Goal: Task Accomplishment & Management: Use online tool/utility

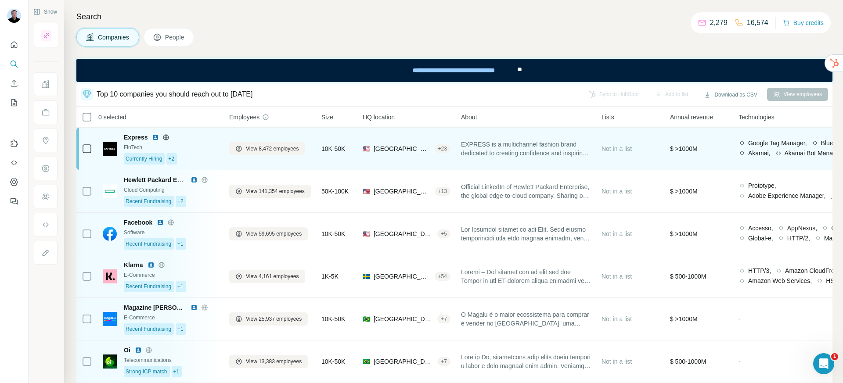
click at [154, 138] on img at bounding box center [155, 137] width 7 height 7
click at [166, 138] on icon at bounding box center [166, 137] width 2 height 6
click at [263, 148] on span "View 8,472 employees" at bounding box center [272, 149] width 53 height 8
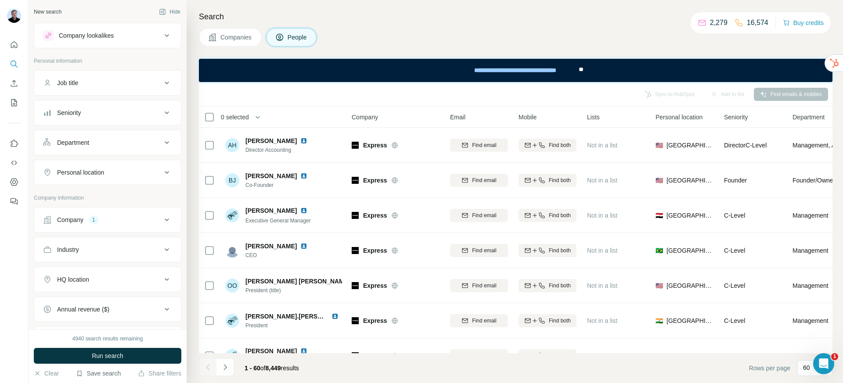
click at [92, 373] on button "Save search" at bounding box center [98, 373] width 45 height 9
click at [93, 361] on div "View my saved searches" at bounding box center [123, 358] width 93 height 18
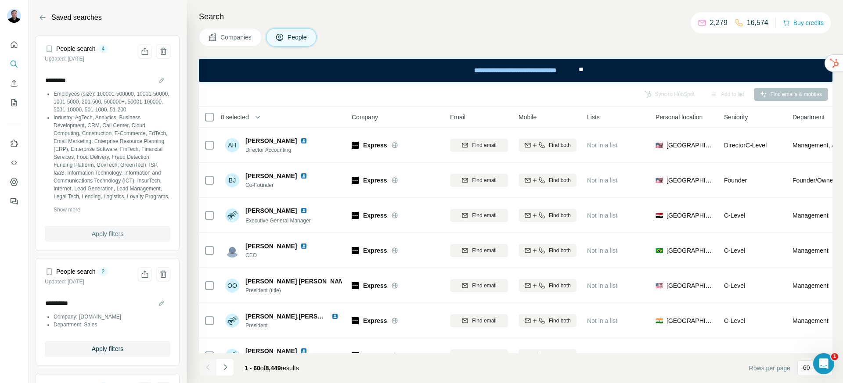
click at [103, 233] on span "Apply filters" at bounding box center [108, 234] width 32 height 9
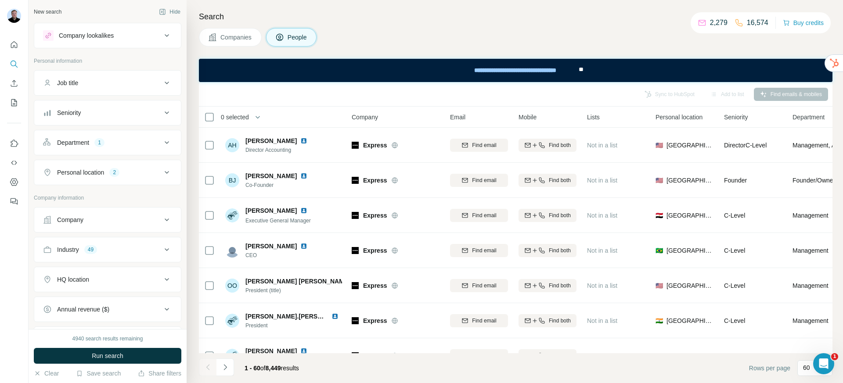
click at [128, 355] on button "Run search" at bounding box center [107, 356] width 147 height 16
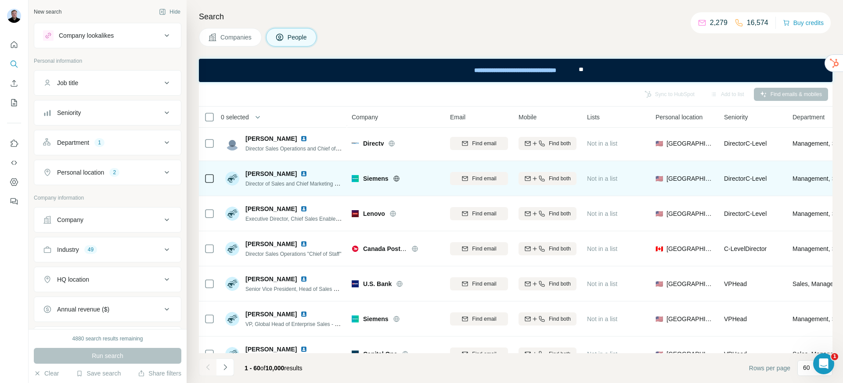
scroll to position [100, 0]
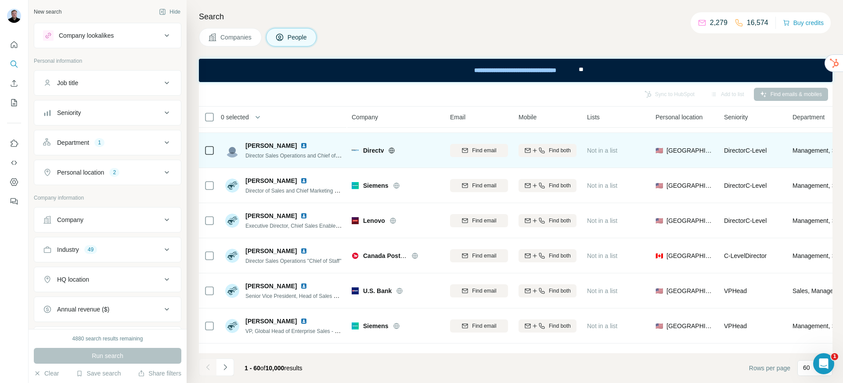
click at [389, 150] on icon at bounding box center [391, 150] width 7 height 7
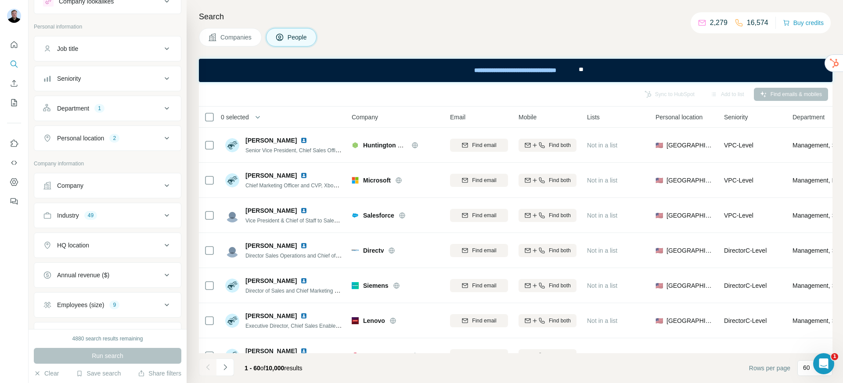
scroll to position [161, 0]
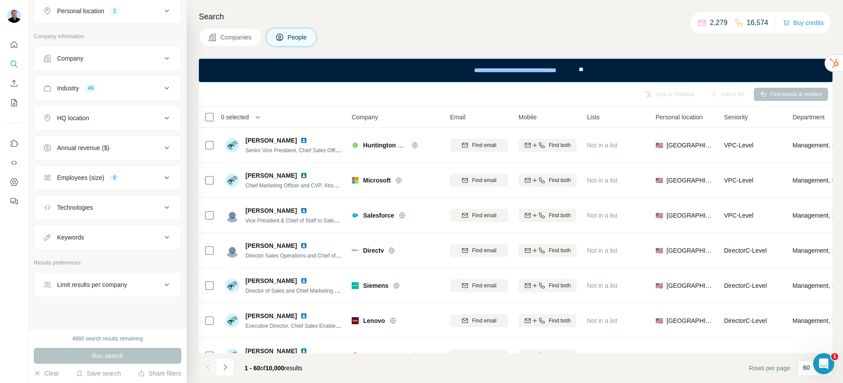
click at [109, 175] on div "Employees (size) 9" at bounding box center [102, 177] width 118 height 9
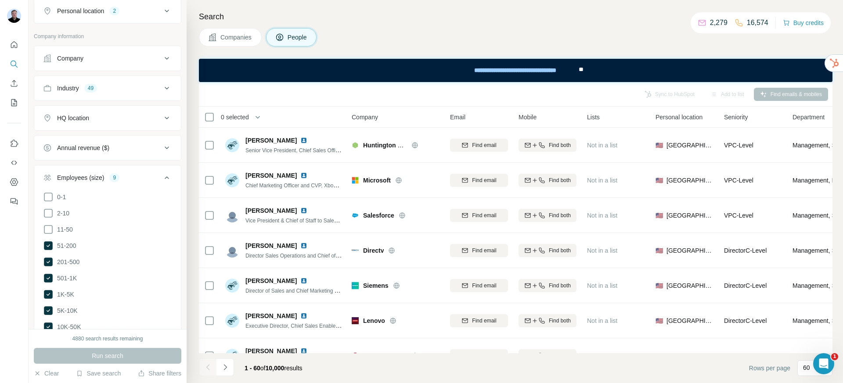
click at [109, 175] on div "Employees (size) 9" at bounding box center [102, 177] width 118 height 9
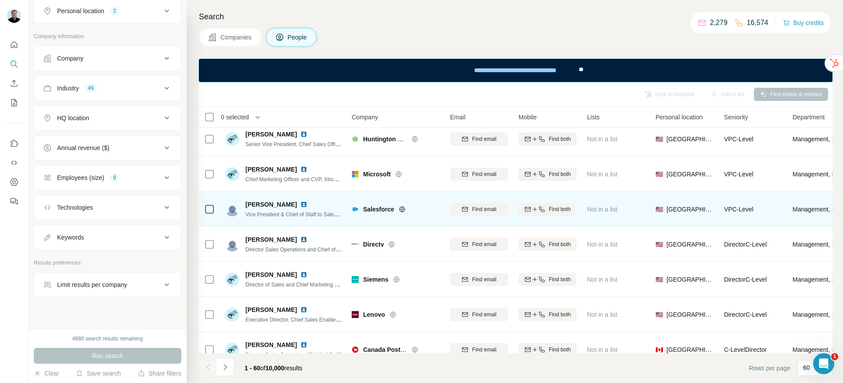
scroll to position [0, 0]
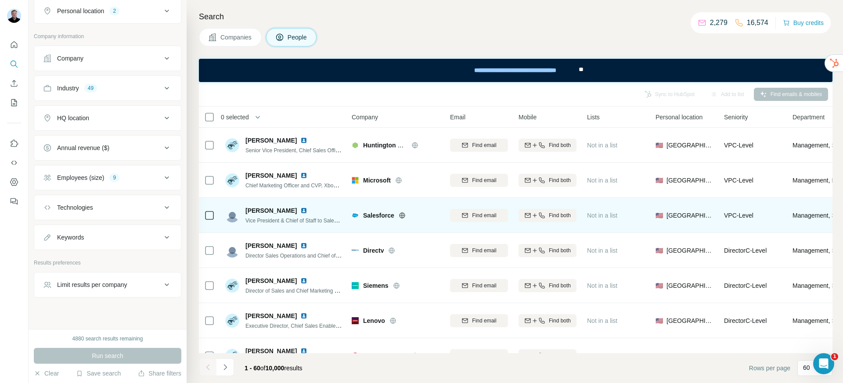
click at [400, 216] on icon at bounding box center [401, 215] width 7 height 7
click at [301, 211] on img at bounding box center [303, 210] width 7 height 7
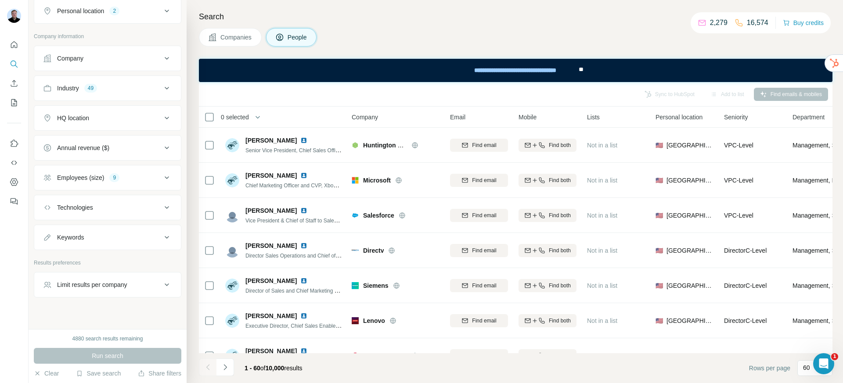
click at [248, 40] on span "Companies" at bounding box center [236, 37] width 32 height 9
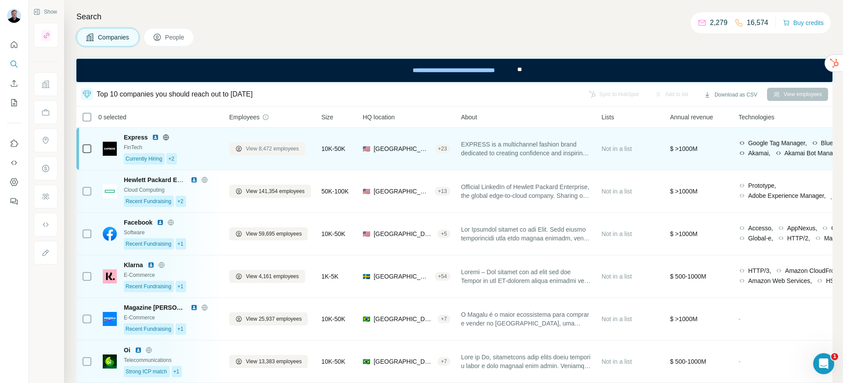
click at [263, 148] on span "View 8,472 employees" at bounding box center [272, 149] width 53 height 8
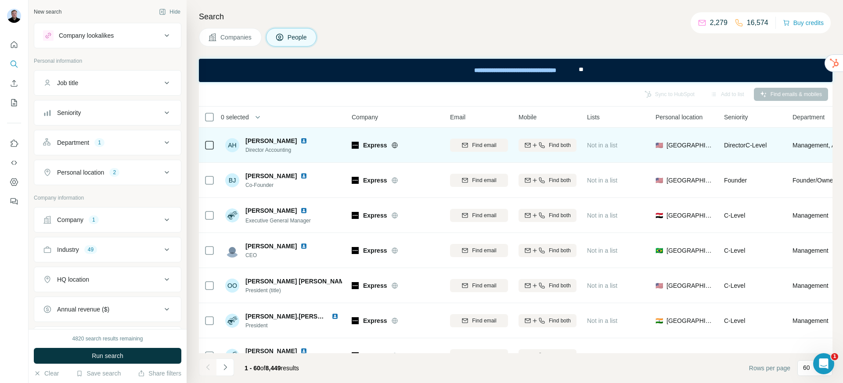
click at [118, 145] on div "Department 1" at bounding box center [102, 142] width 118 height 9
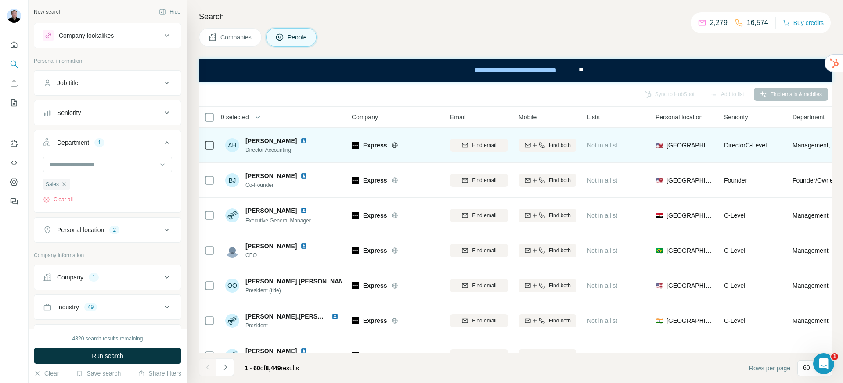
click at [118, 145] on div "Department 1" at bounding box center [102, 142] width 118 height 9
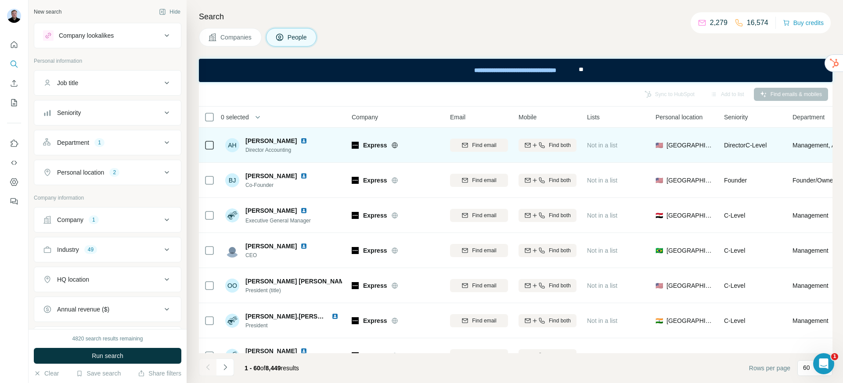
click at [103, 176] on div "Personal location" at bounding box center [80, 172] width 47 height 9
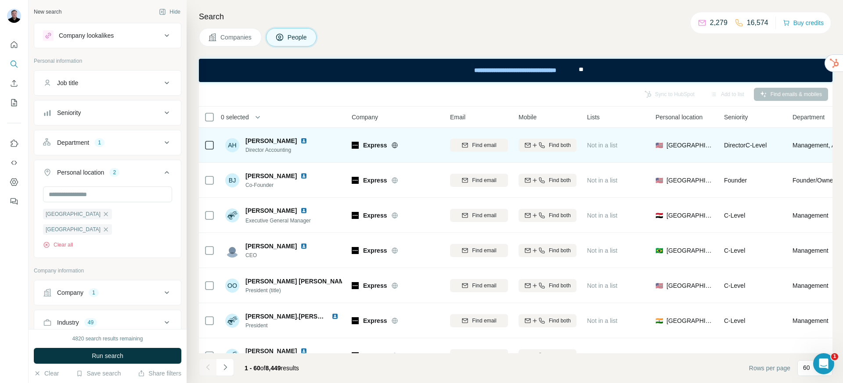
click at [101, 173] on div "Personal location" at bounding box center [80, 172] width 47 height 9
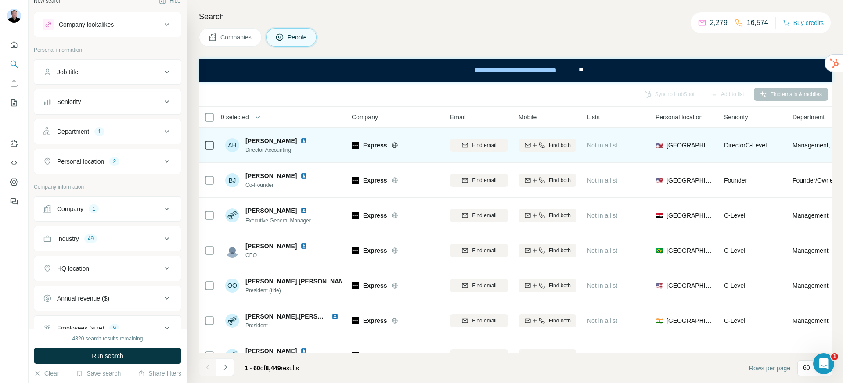
scroll to position [17, 0]
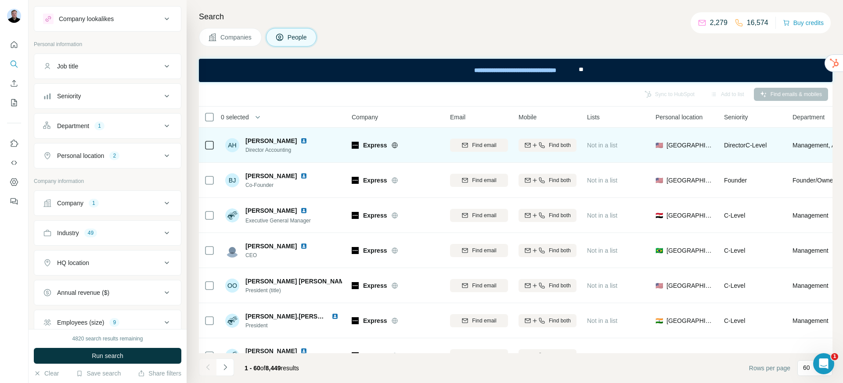
click at [113, 232] on div "Industry 49" at bounding box center [102, 233] width 118 height 9
click at [111, 276] on icon "button" at bounding box center [107, 274] width 7 height 7
click at [72, 275] on icon "button" at bounding box center [68, 274] width 7 height 7
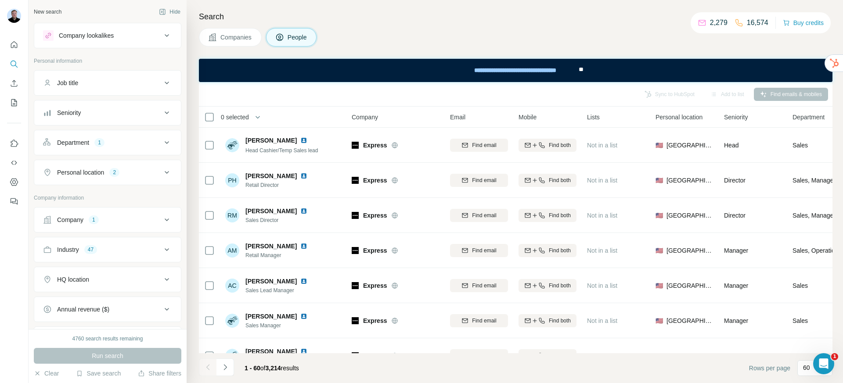
click at [146, 146] on div "Department 1" at bounding box center [102, 142] width 118 height 9
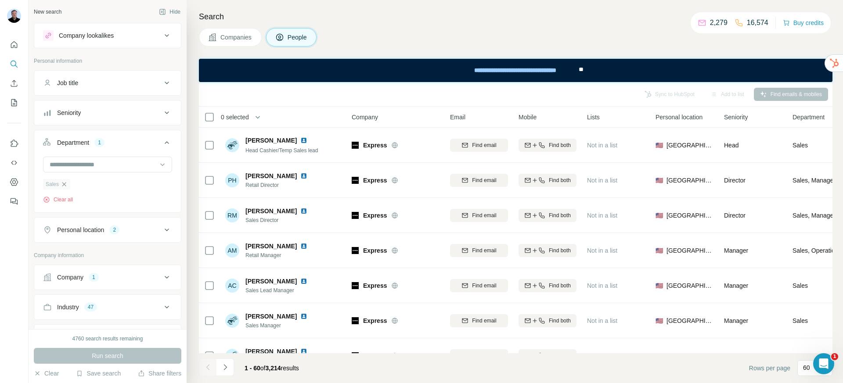
click at [66, 186] on icon "button" at bounding box center [64, 184] width 7 height 7
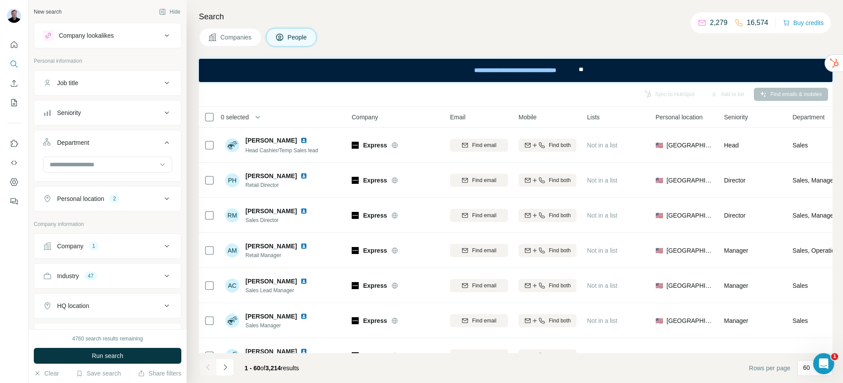
click at [111, 205] on button "Personal location 2" at bounding box center [107, 198] width 147 height 21
click at [112, 251] on div "[GEOGRAPHIC_DATA]" at bounding box center [77, 256] width 69 height 11
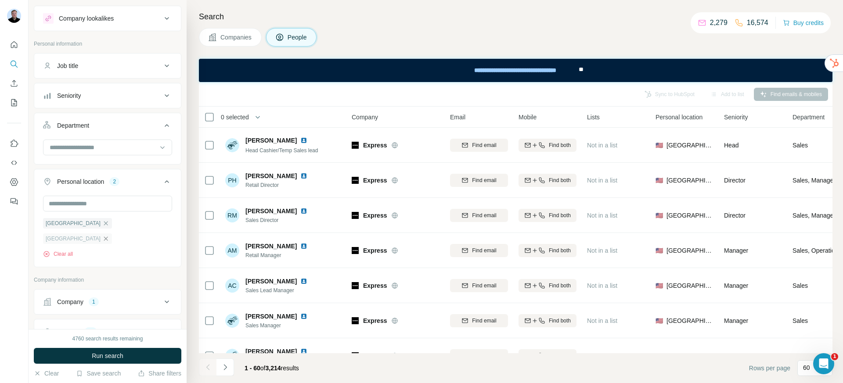
scroll to position [61, 0]
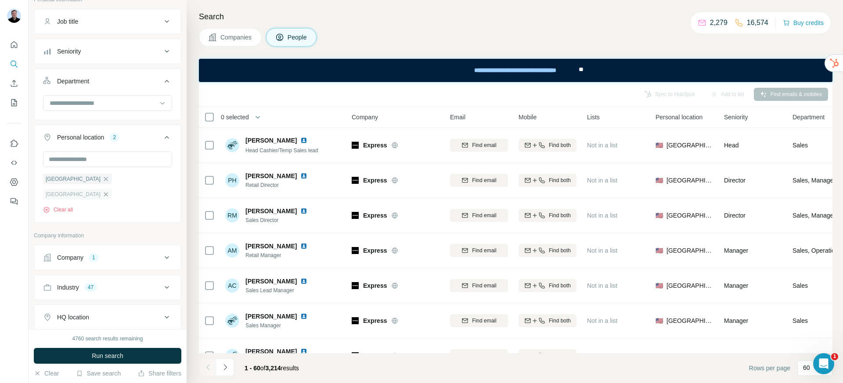
click at [126, 247] on button "Company 1" at bounding box center [107, 257] width 147 height 21
click at [68, 312] on icon "button" at bounding box center [69, 315] width 7 height 7
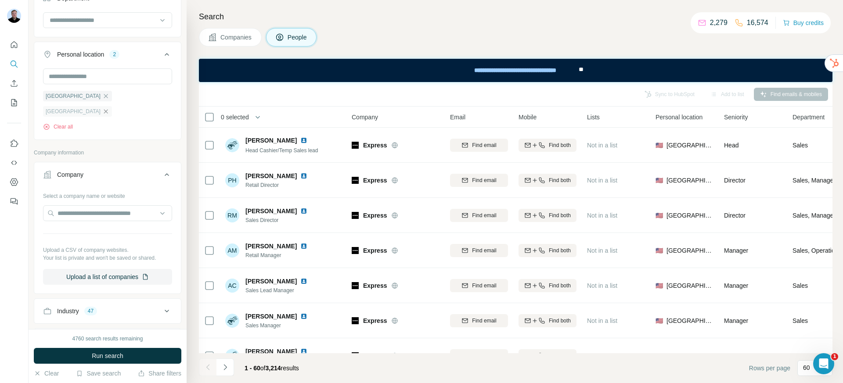
scroll to position [215, 0]
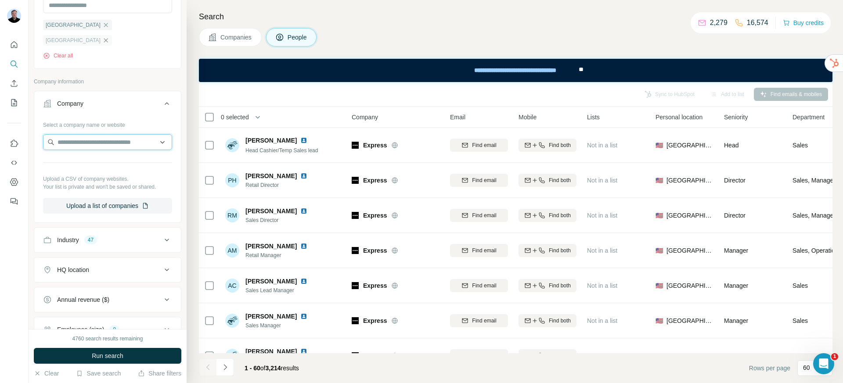
click at [82, 134] on input "text" at bounding box center [107, 142] width 129 height 16
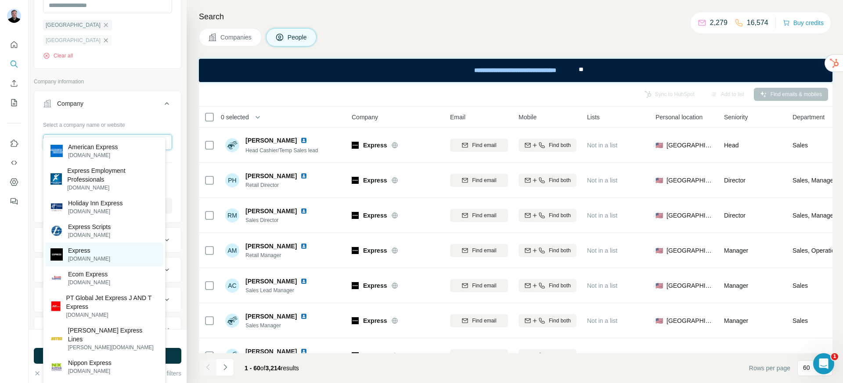
type input "*******"
click at [68, 254] on p "Express" at bounding box center [89, 250] width 42 height 9
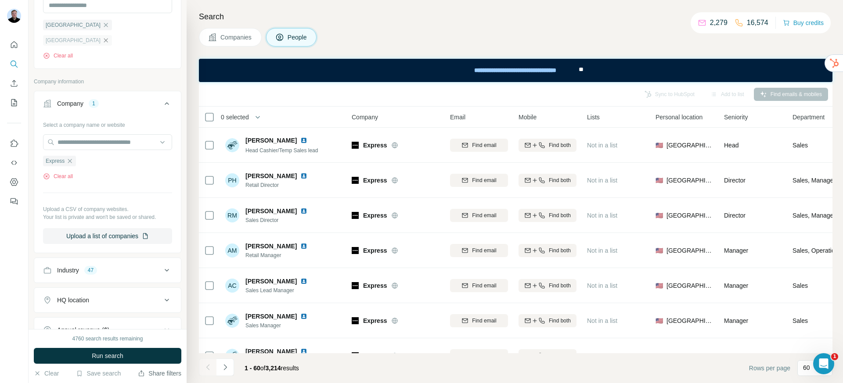
click at [166, 377] on button "Share filters" at bounding box center [159, 373] width 43 height 9
click at [133, 353] on button "Run search" at bounding box center [107, 356] width 147 height 16
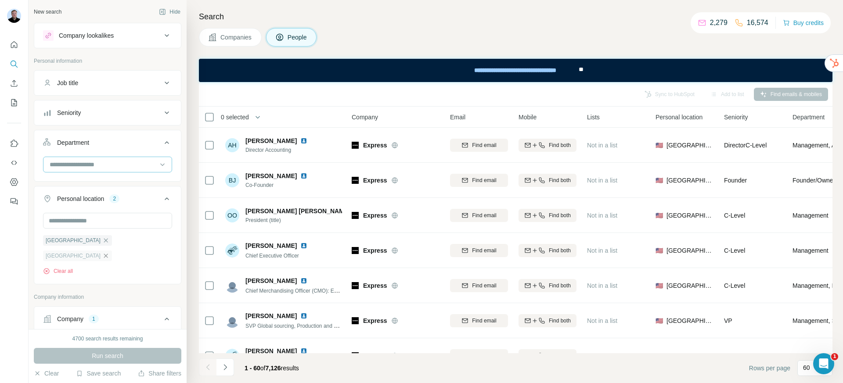
click at [112, 168] on input at bounding box center [103, 165] width 108 height 10
type input "*****"
click at [103, 179] on div "Sales" at bounding box center [104, 184] width 118 height 16
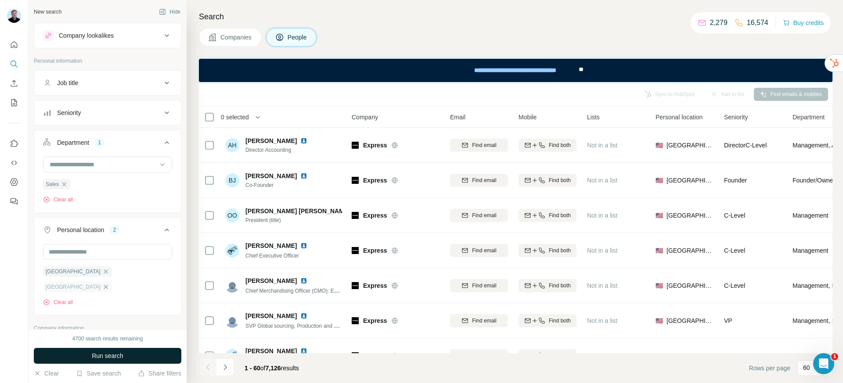
click at [116, 351] on button "Run search" at bounding box center [107, 356] width 147 height 16
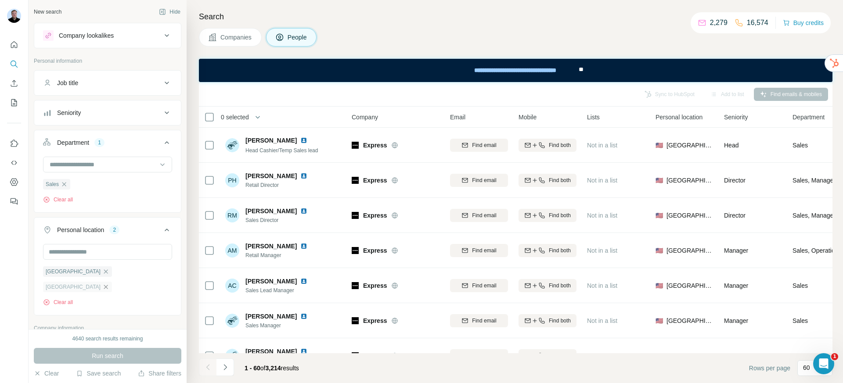
drag, startPoint x: 98, startPoint y: 87, endPoint x: 103, endPoint y: 92, distance: 6.2
click at [98, 87] on button "Job title" at bounding box center [107, 82] width 147 height 21
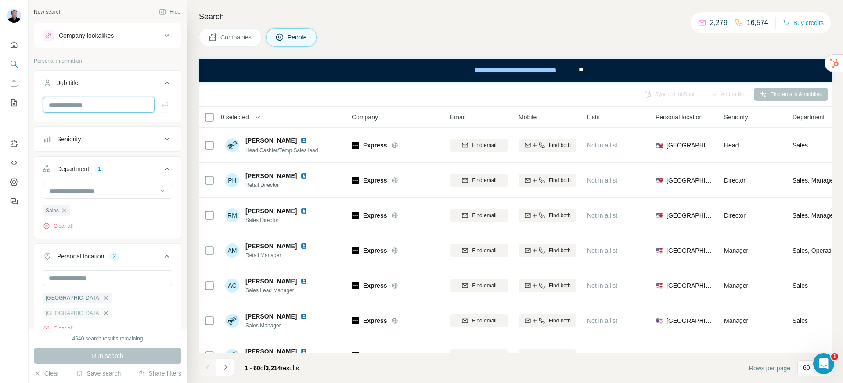
click at [111, 108] on input "text" at bounding box center [98, 105] width 111 height 16
type input "**********"
click at [161, 108] on icon "button" at bounding box center [165, 104] width 9 height 9
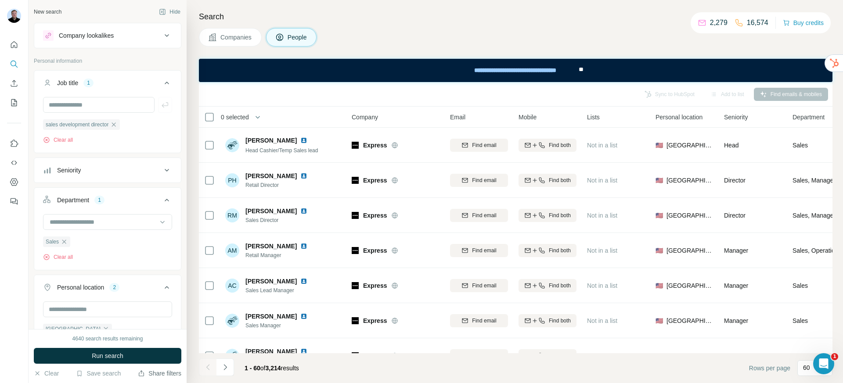
click at [139, 376] on icon "button" at bounding box center [141, 373] width 7 height 7
click at [98, 361] on button "Run search" at bounding box center [107, 356] width 147 height 16
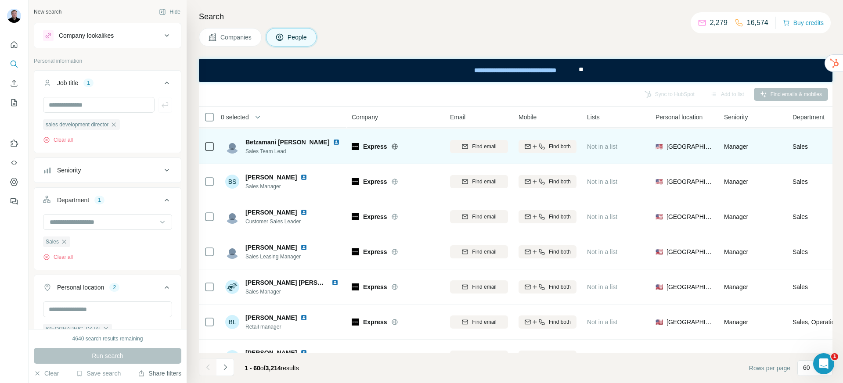
scroll to position [1886, 0]
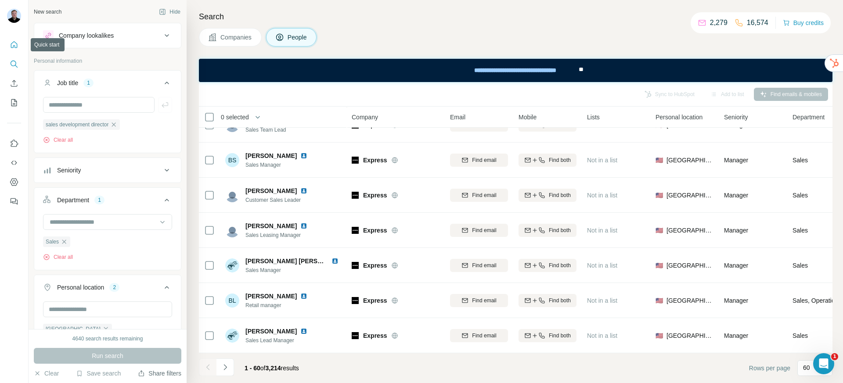
click at [18, 45] on button "Quick start" at bounding box center [14, 45] width 14 height 16
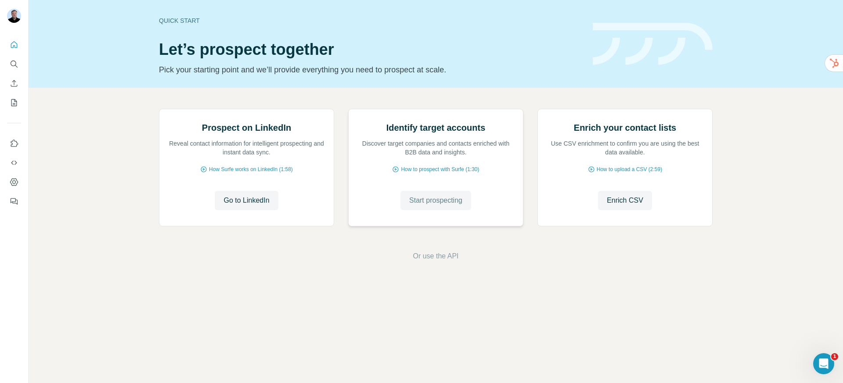
click at [427, 206] on span "Start prospecting" at bounding box center [435, 200] width 53 height 11
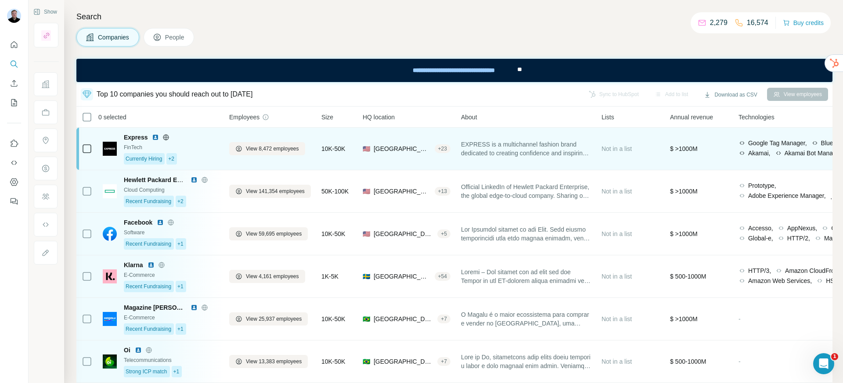
click at [584, 143] on span "EXPRESS is a multichannel fashion brand dedicated to creating confidence and in…" at bounding box center [526, 149] width 130 height 18
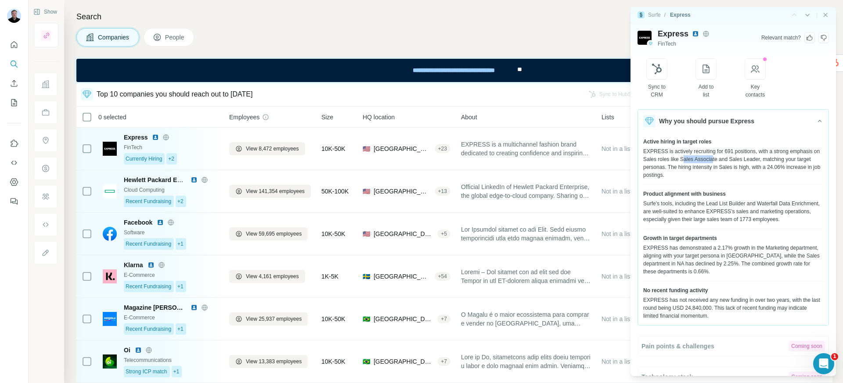
drag, startPoint x: 716, startPoint y: 160, endPoint x: 747, endPoint y: 161, distance: 31.6
click at [747, 161] on div "EXPRESS is actively recruiting for 691 positions, with a strong emphasis on Sal…" at bounding box center [733, 163] width 180 height 32
click at [753, 158] on div "EXPRESS is actively recruiting for 691 positions, with a strong emphasis on Sal…" at bounding box center [733, 163] width 180 height 32
drag, startPoint x: 753, startPoint y: 158, endPoint x: 714, endPoint y: 161, distance: 39.1
click at [714, 161] on div "EXPRESS is actively recruiting for 691 positions, with a strong emphasis on Sal…" at bounding box center [733, 163] width 180 height 32
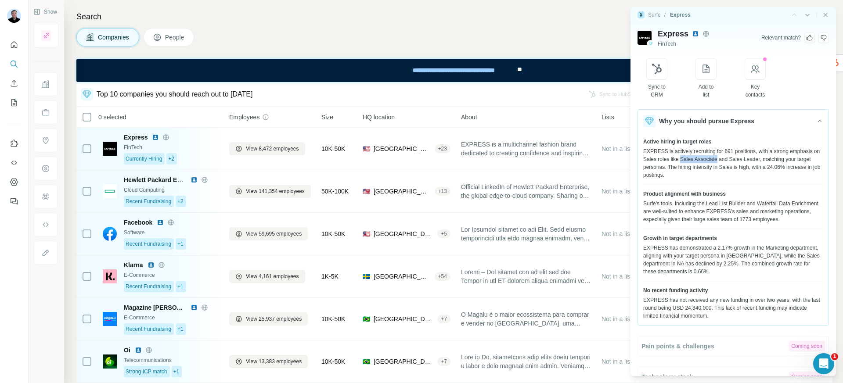
copy div "Sales Associate"
click at [821, 38] on icon at bounding box center [824, 38] width 6 height 6
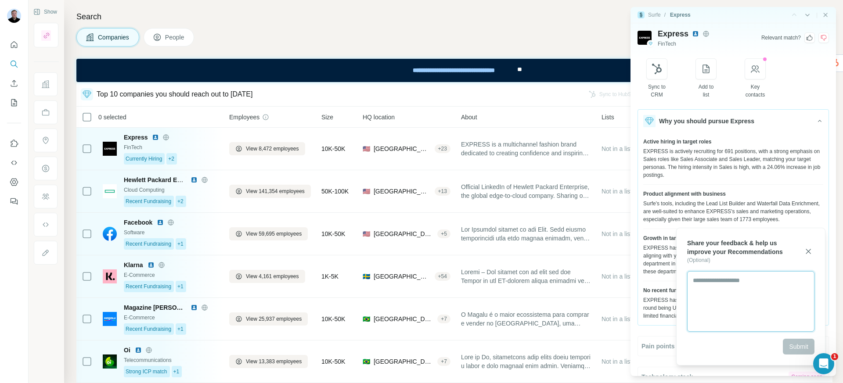
click at [747, 295] on textarea at bounding box center [750, 301] width 127 height 61
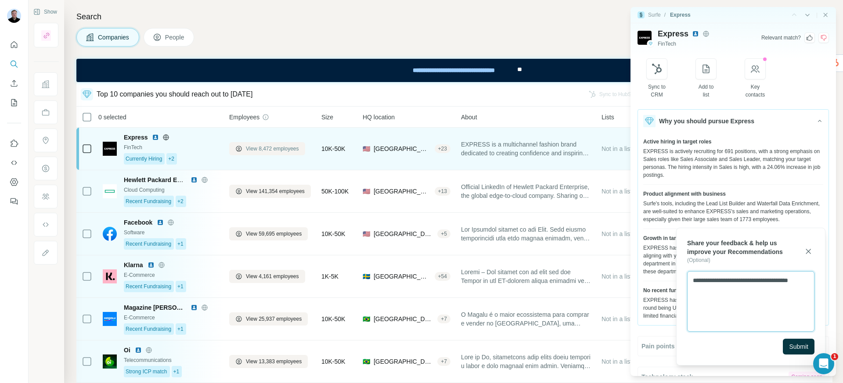
type textarea "**********"
click at [267, 147] on span "View 8,472 employees" at bounding box center [272, 149] width 53 height 8
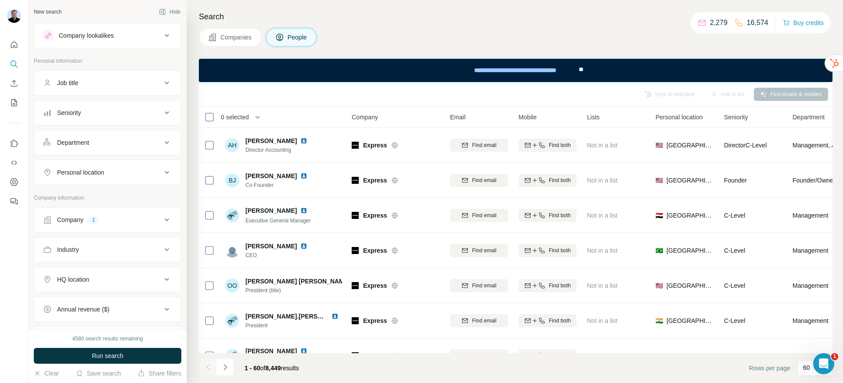
click at [100, 141] on div "Department" at bounding box center [102, 142] width 118 height 9
click at [79, 169] on div at bounding box center [103, 164] width 108 height 15
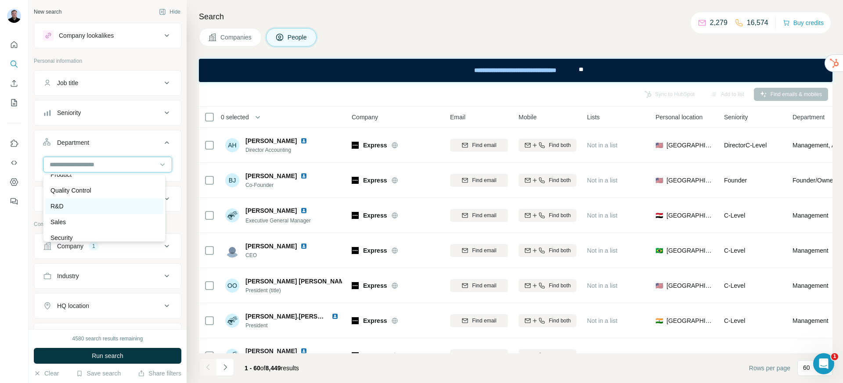
scroll to position [316, 0]
click at [83, 203] on div "Sales" at bounding box center [104, 200] width 108 height 9
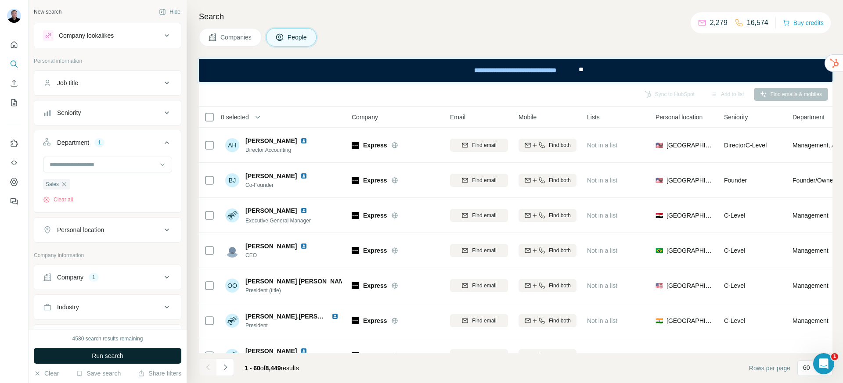
click at [121, 350] on button "Run search" at bounding box center [107, 356] width 147 height 16
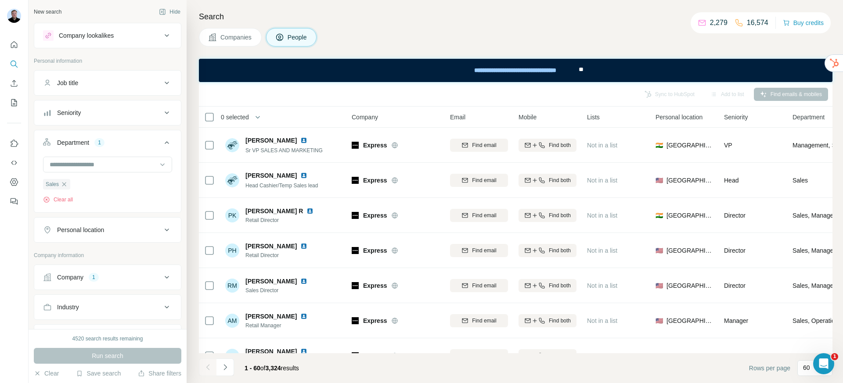
scroll to position [2, 0]
click at [103, 114] on div "Seniority" at bounding box center [102, 111] width 118 height 9
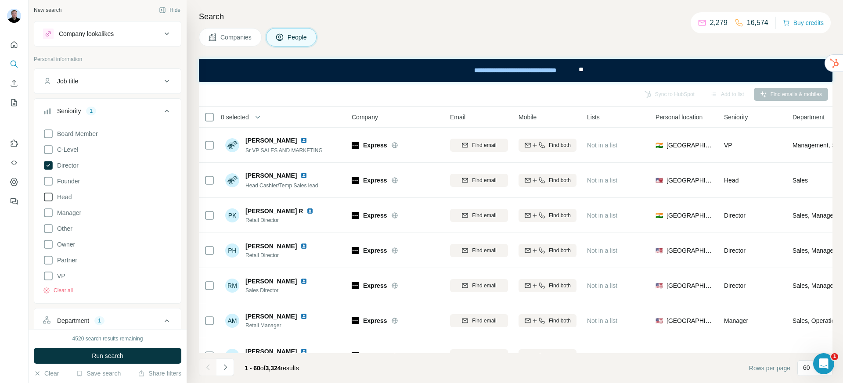
click at [62, 201] on span "Head" at bounding box center [63, 197] width 18 height 9
click at [64, 278] on span "VP" at bounding box center [60, 276] width 12 height 9
click at [80, 357] on button "Run search" at bounding box center [107, 356] width 147 height 16
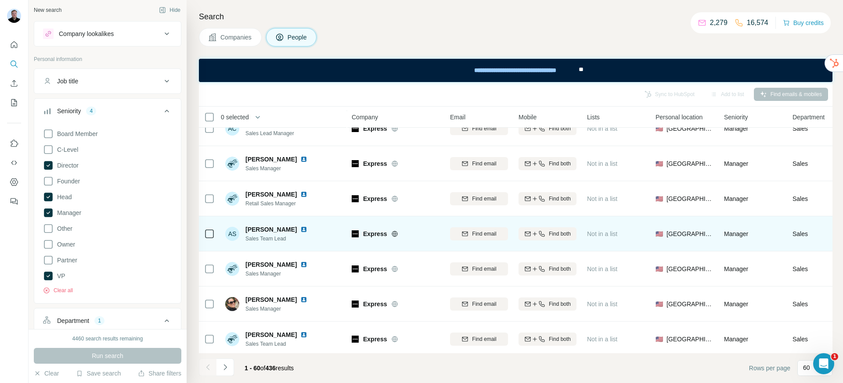
scroll to position [235, 0]
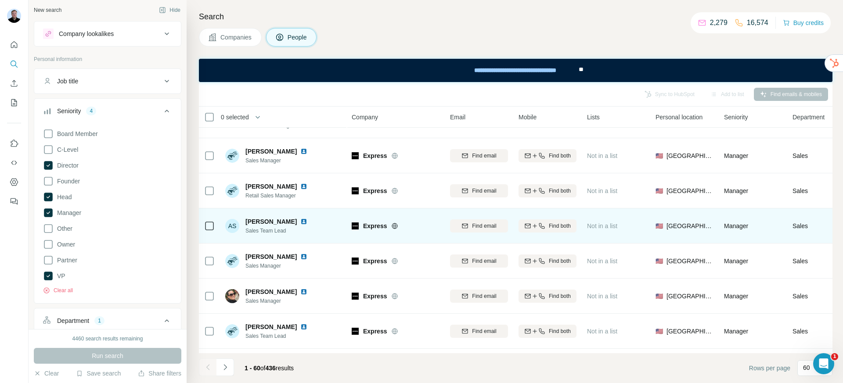
click at [300, 222] on img at bounding box center [303, 221] width 7 height 7
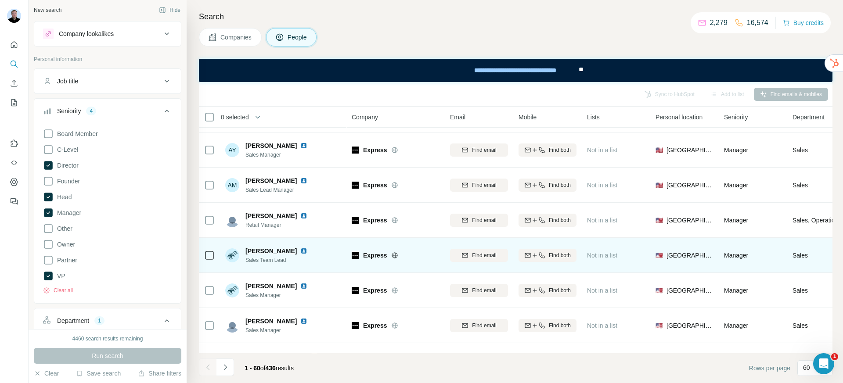
scroll to position [1154, 0]
click at [398, 255] on icon at bounding box center [394, 254] width 7 height 7
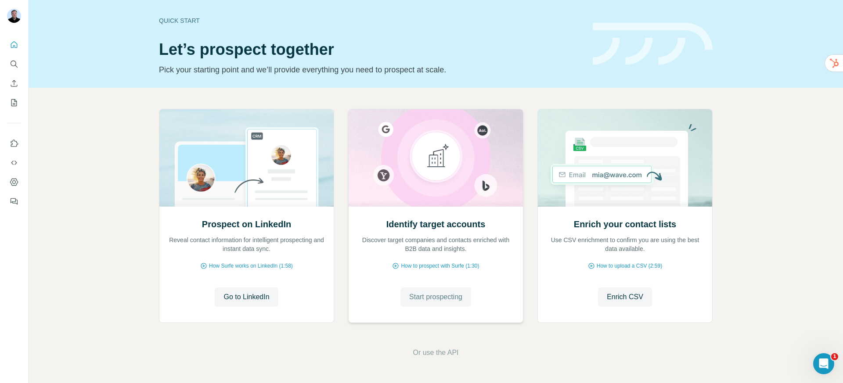
click at [418, 298] on span "Start prospecting" at bounding box center [435, 297] width 53 height 11
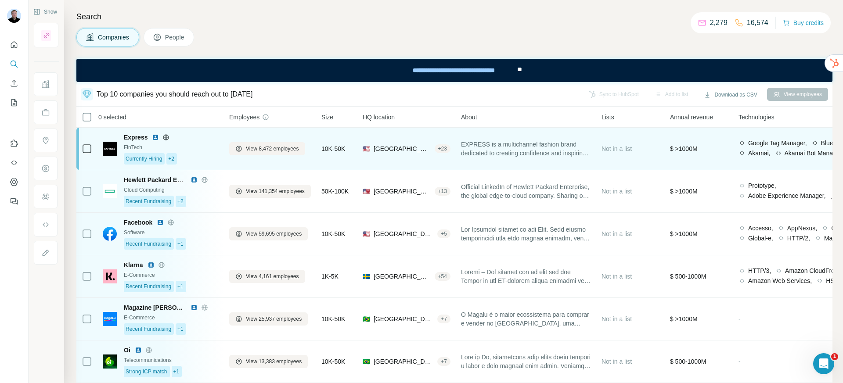
click at [198, 141] on div "Express" at bounding box center [171, 137] width 95 height 9
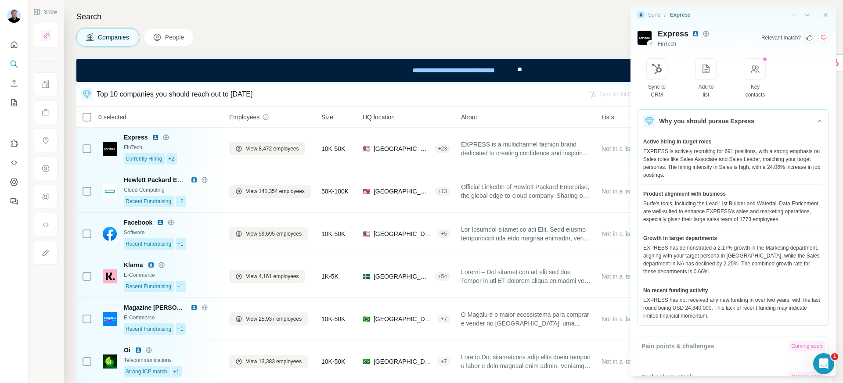
click at [820, 39] on icon at bounding box center [823, 37] width 7 height 7
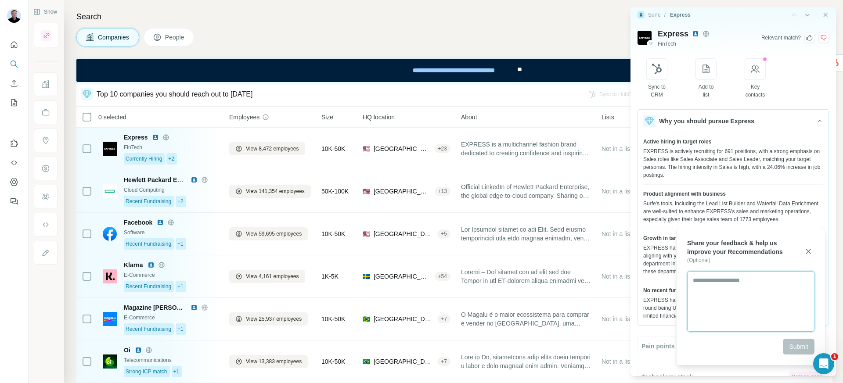
click at [703, 298] on textarea at bounding box center [750, 301] width 127 height 61
type textarea "**********"
click at [793, 341] on button "Submit" at bounding box center [798, 347] width 32 height 16
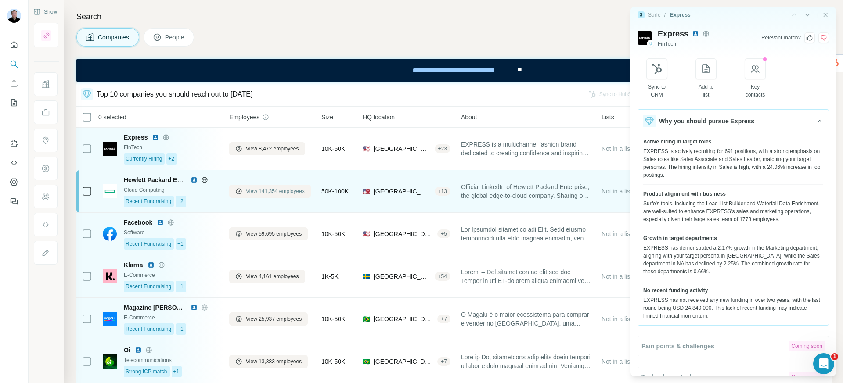
click at [273, 191] on span "View 141,354 employees" at bounding box center [275, 191] width 59 height 8
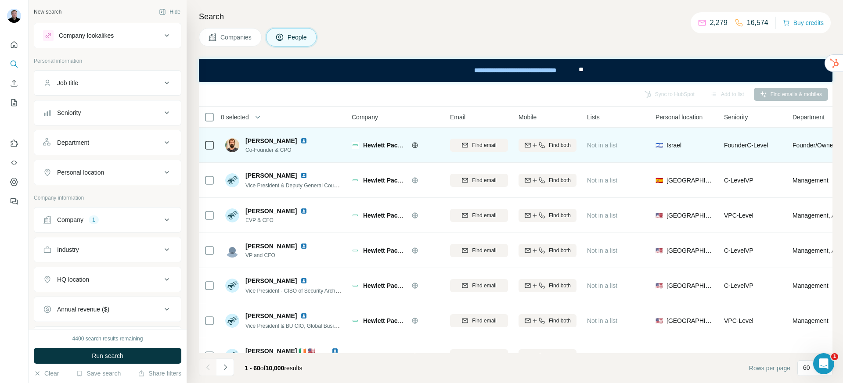
click at [300, 142] on img at bounding box center [303, 140] width 7 height 7
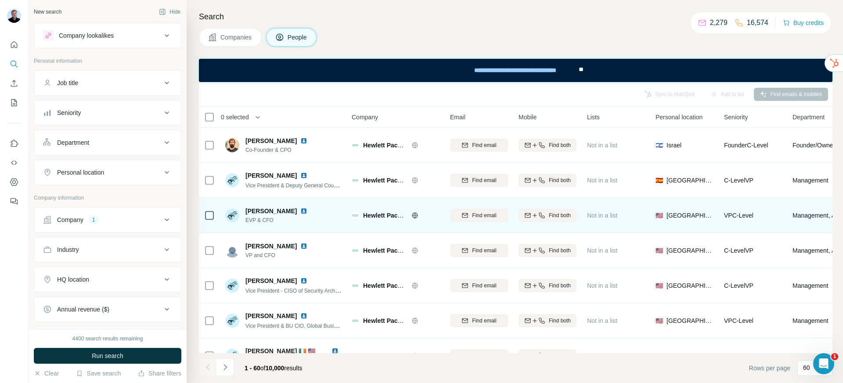
click at [300, 212] on img at bounding box center [303, 211] width 7 height 7
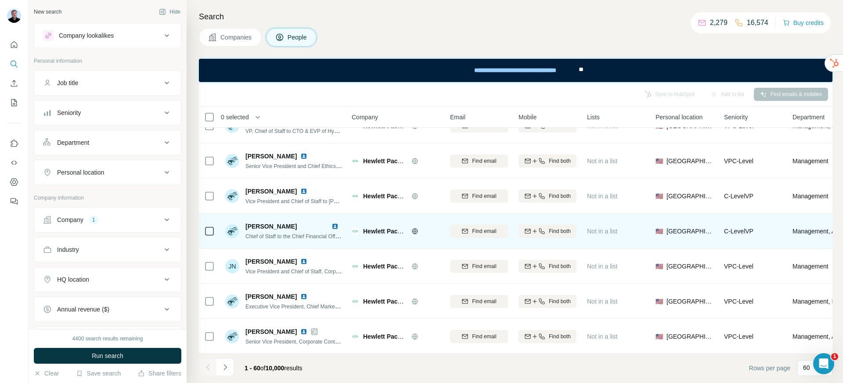
scroll to position [266, 0]
click at [415, 230] on icon at bounding box center [414, 230] width 7 height 7
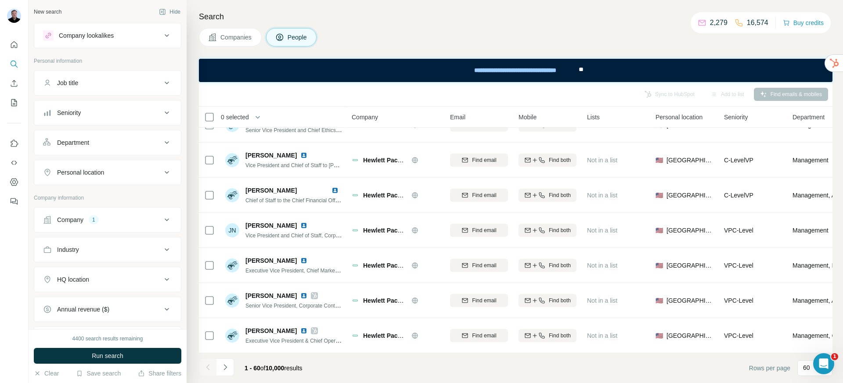
click at [103, 83] on div "Job title" at bounding box center [102, 83] width 118 height 9
click at [99, 110] on input "text" at bounding box center [98, 105] width 111 height 16
type input "**********"
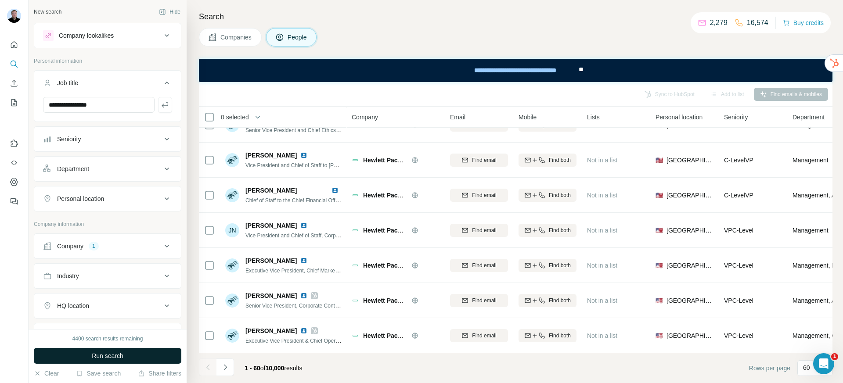
click at [117, 352] on span "Run search" at bounding box center [108, 356] width 32 height 9
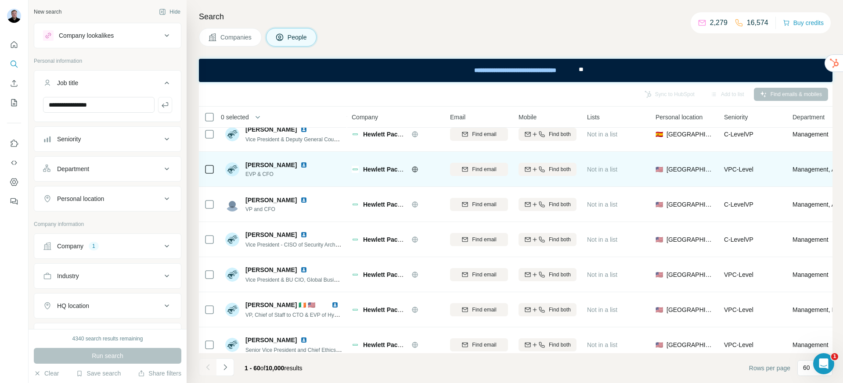
scroll to position [44, 0]
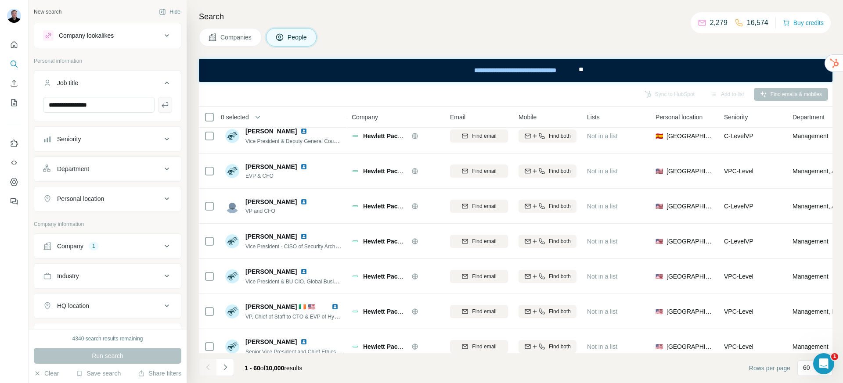
click at [161, 107] on icon "button" at bounding box center [165, 104] width 9 height 9
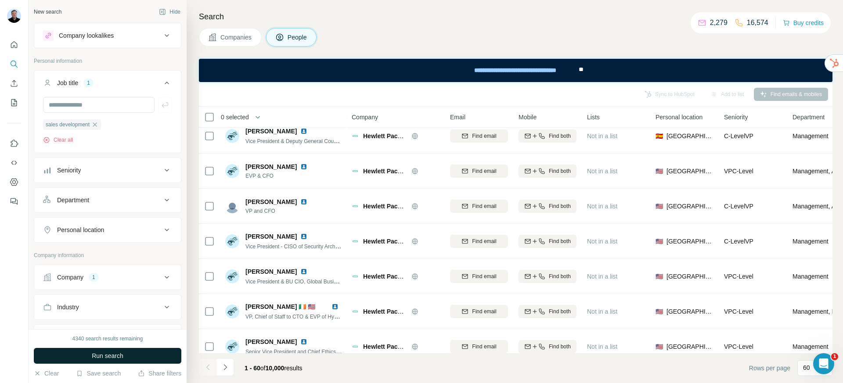
click at [94, 359] on span "Run search" at bounding box center [108, 356] width 32 height 9
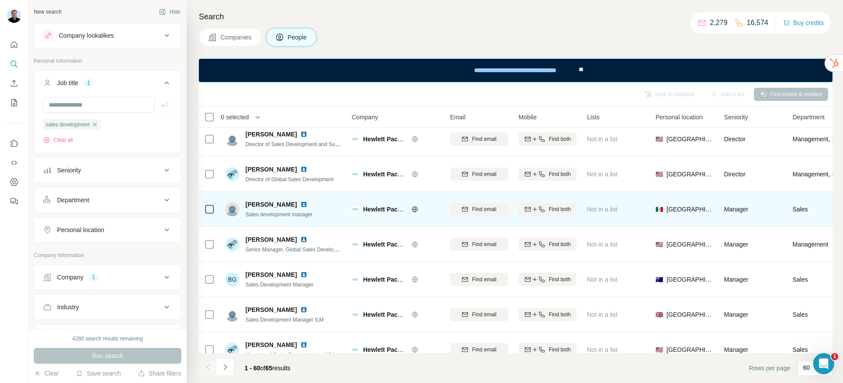
scroll to position [0, 0]
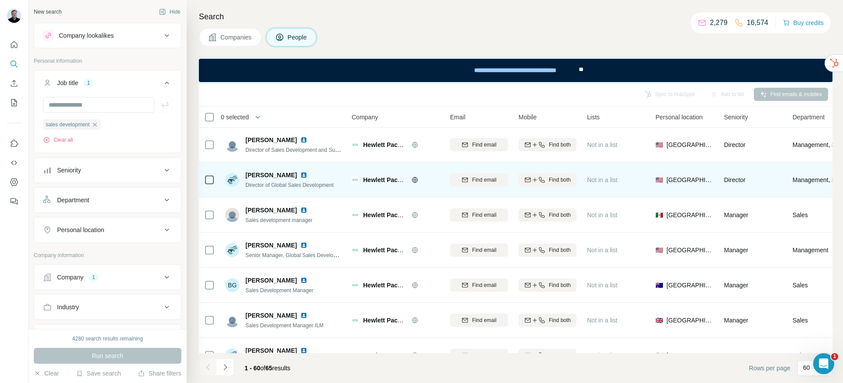
click at [307, 176] on img at bounding box center [303, 175] width 7 height 7
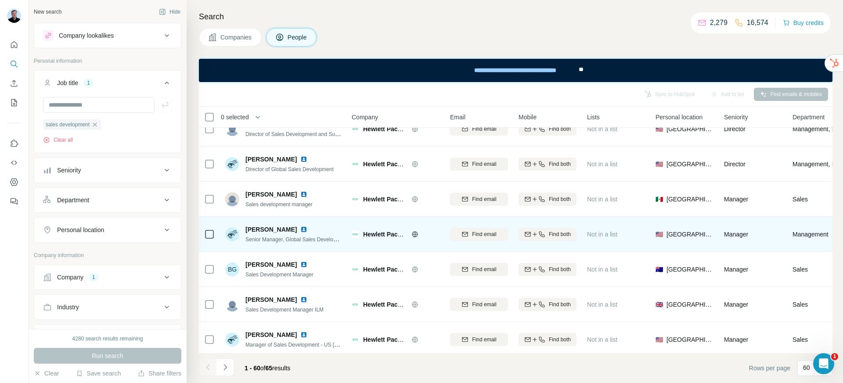
scroll to position [29, 0]
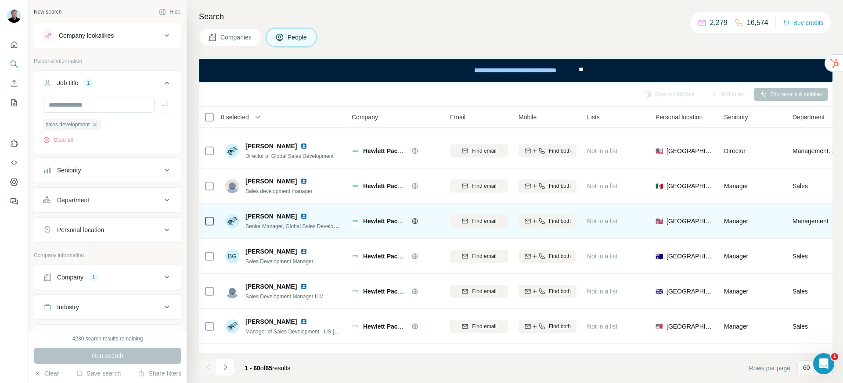
click at [305, 215] on img at bounding box center [303, 216] width 7 height 7
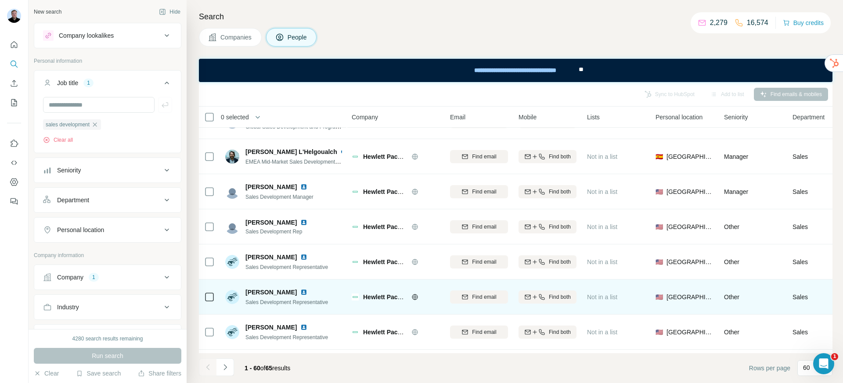
scroll to position [534, 0]
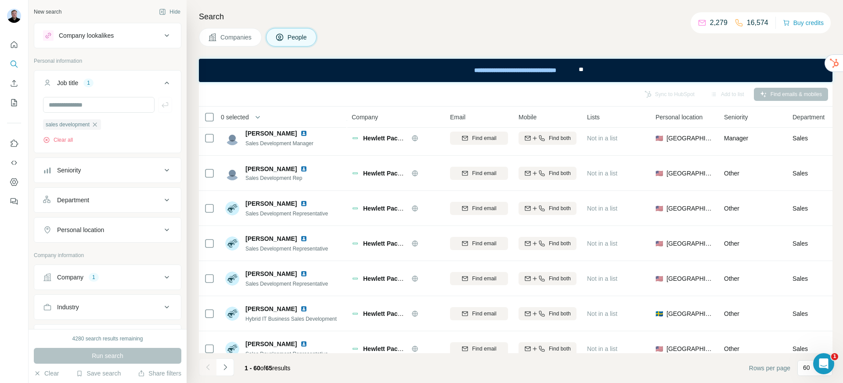
click at [97, 227] on div "Personal location" at bounding box center [80, 230] width 47 height 9
click at [89, 252] on input "text" at bounding box center [107, 252] width 129 height 16
type input "******"
click at [111, 325] on div "🇺🇸 [GEOGRAPHIC_DATA]" at bounding box center [104, 328] width 108 height 11
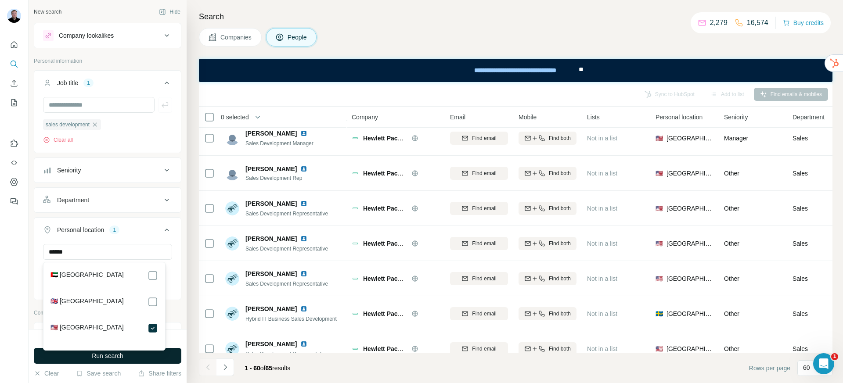
click at [127, 356] on button "Run search" at bounding box center [107, 356] width 147 height 16
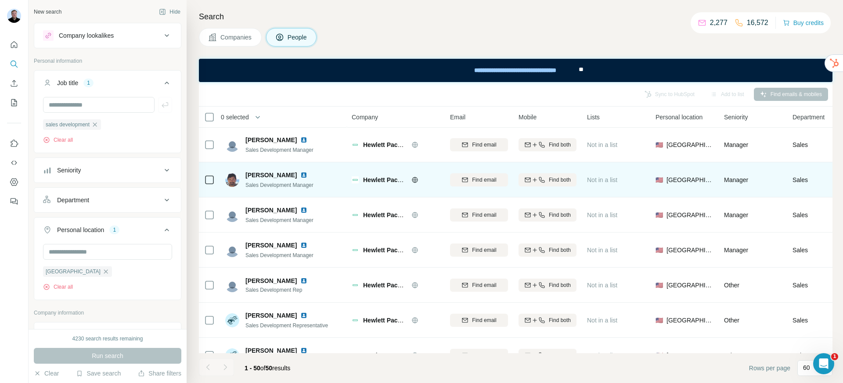
scroll to position [206, 0]
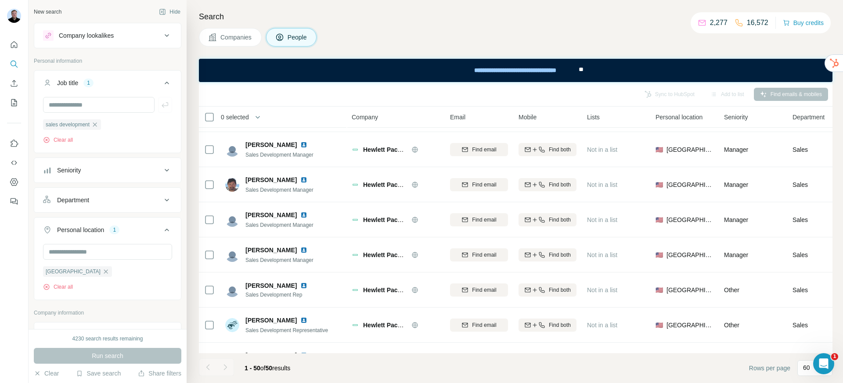
click at [118, 175] on div "Seniority" at bounding box center [102, 170] width 118 height 9
click at [47, 207] on icon at bounding box center [48, 209] width 11 height 11
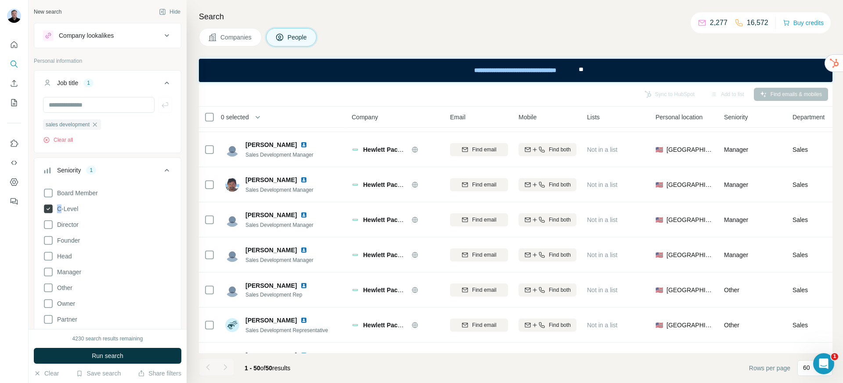
click at [48, 208] on icon at bounding box center [48, 209] width 9 height 9
click at [48, 208] on icon at bounding box center [48, 209] width 11 height 11
click at [47, 226] on icon at bounding box center [48, 224] width 11 height 11
click at [44, 256] on icon at bounding box center [48, 256] width 11 height 11
click at [46, 271] on icon at bounding box center [48, 272] width 11 height 11
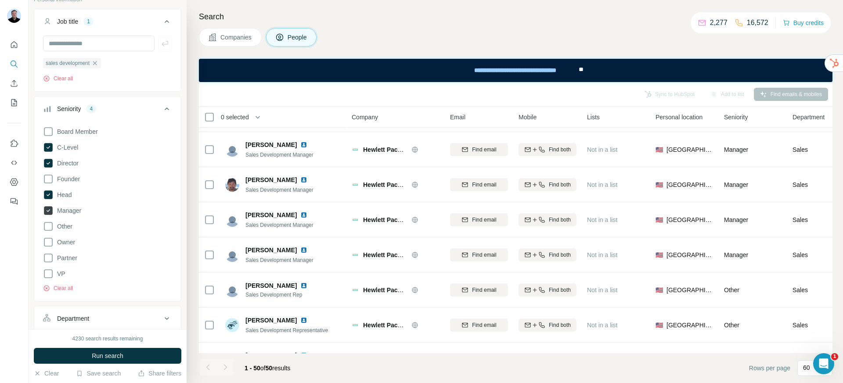
scroll to position [92, 0]
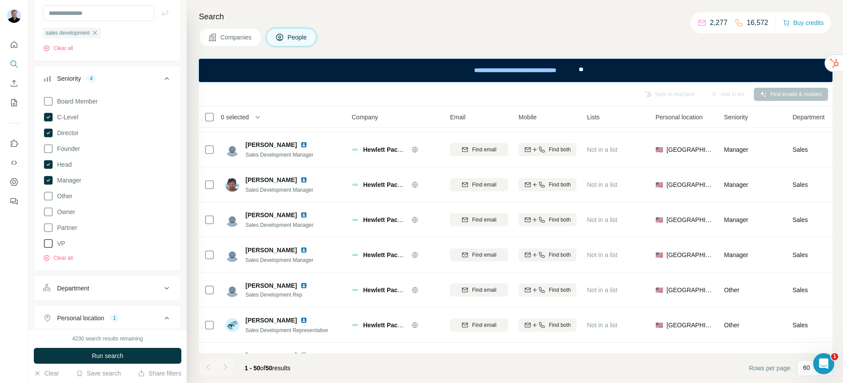
click at [46, 240] on icon at bounding box center [48, 243] width 11 height 11
click at [89, 355] on button "Run search" at bounding box center [107, 356] width 147 height 16
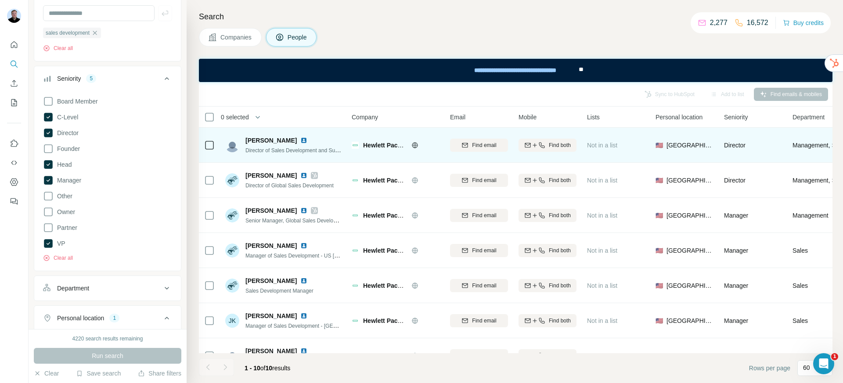
click at [300, 141] on img at bounding box center [303, 140] width 7 height 7
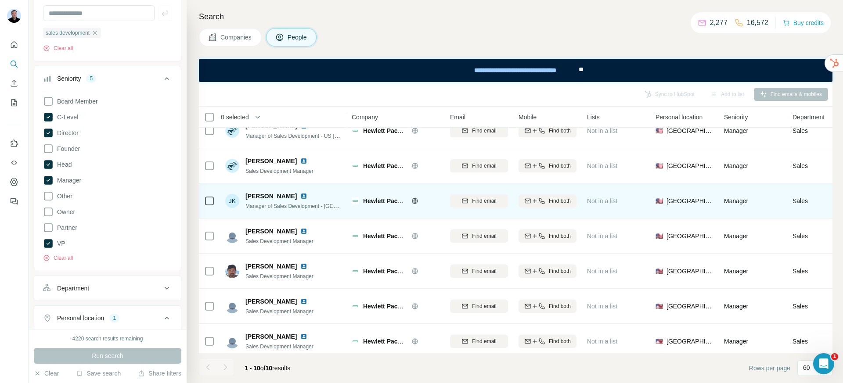
scroll to position [130, 0]
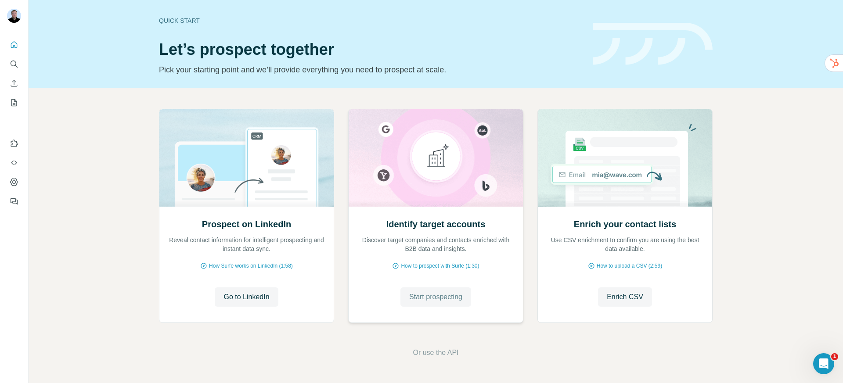
click at [442, 289] on button "Start prospecting" at bounding box center [435, 296] width 71 height 19
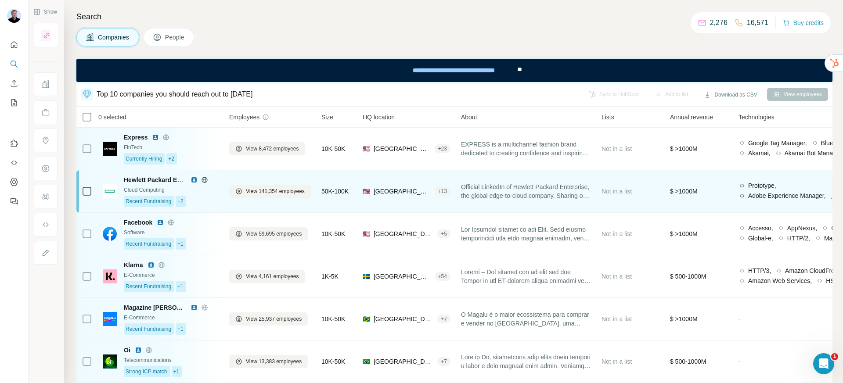
click at [589, 187] on span "Official LinkedIn of Hewlett Packard Enterprise, the global edge-to-cloud compa…" at bounding box center [526, 192] width 130 height 18
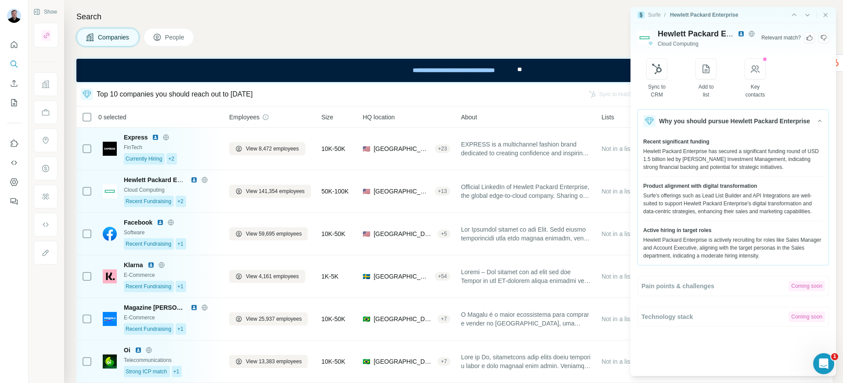
click at [810, 38] on icon at bounding box center [809, 37] width 7 height 7
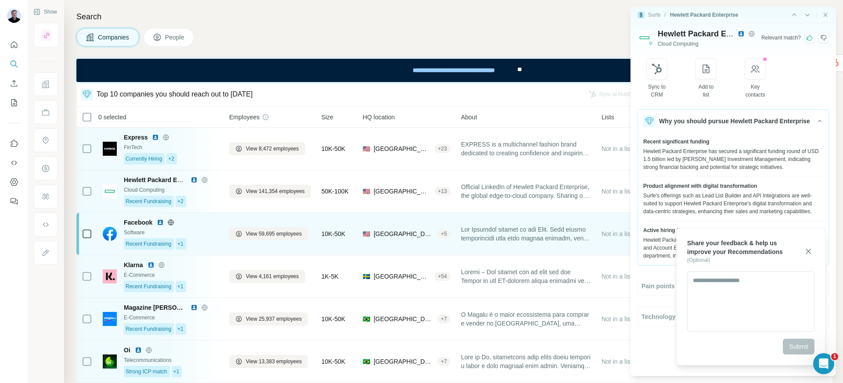
click at [212, 230] on div "Software" at bounding box center [171, 233] width 95 height 8
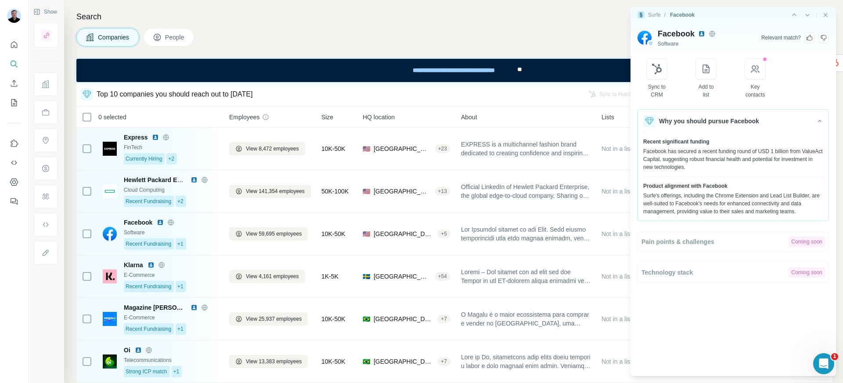
click at [806, 36] on icon at bounding box center [809, 37] width 7 height 7
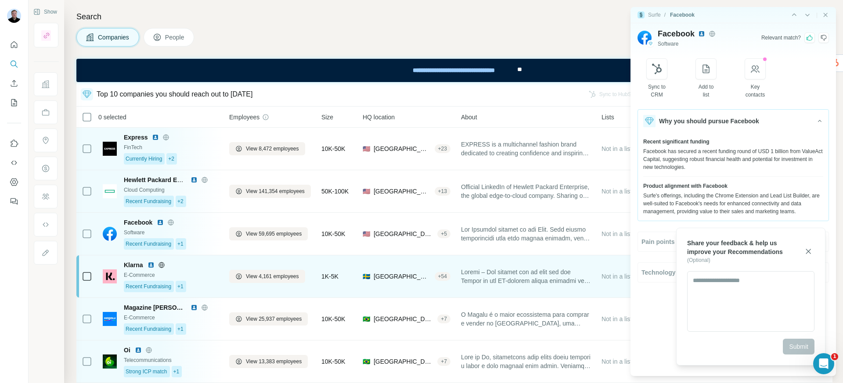
click at [210, 271] on div "E-Commerce" at bounding box center [171, 275] width 95 height 8
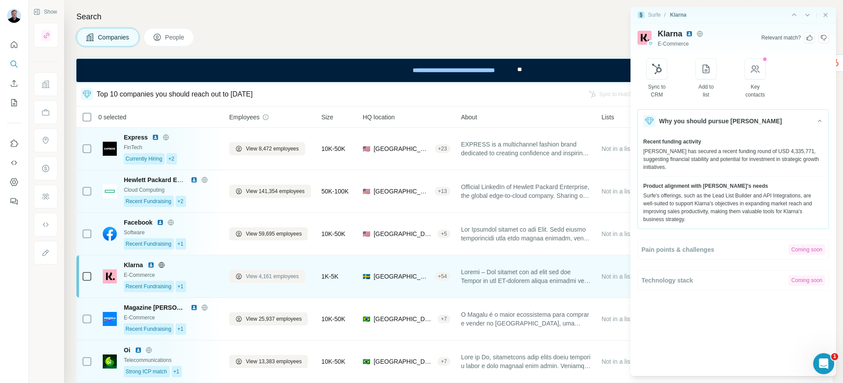
click at [287, 281] on button "View 4,161 employees" at bounding box center [267, 276] width 76 height 13
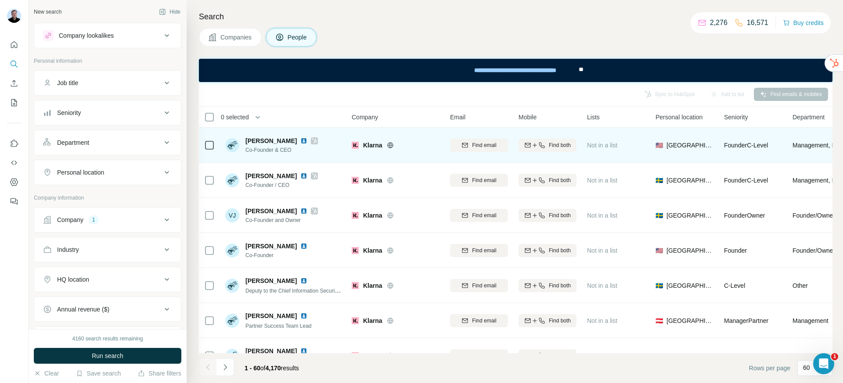
click at [312, 142] on icon at bounding box center [314, 140] width 5 height 7
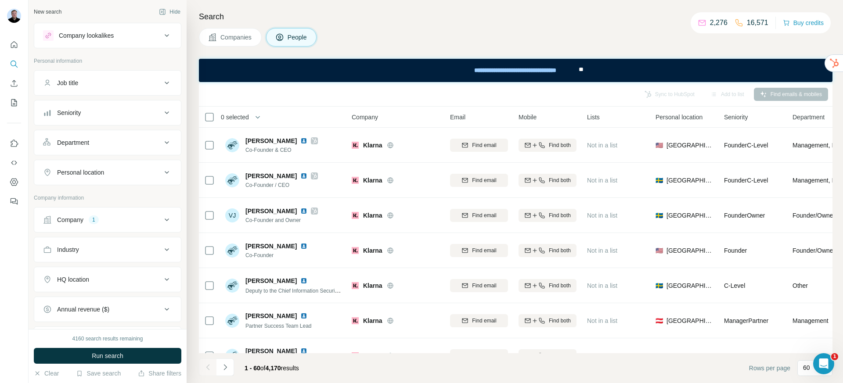
click at [212, 31] on button "Companies" at bounding box center [230, 37] width 63 height 18
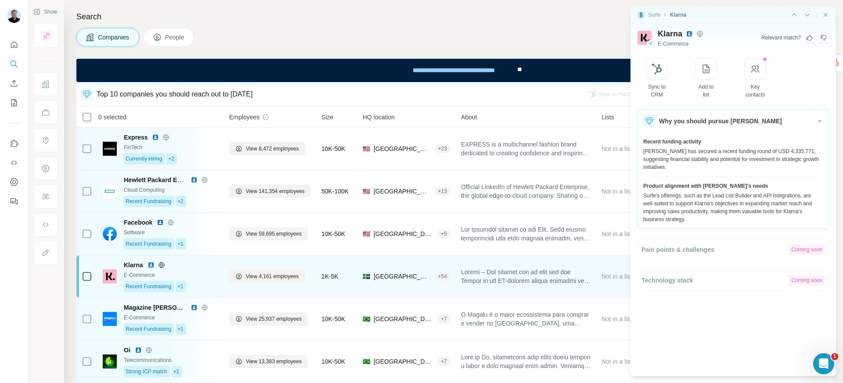
click at [149, 265] on img at bounding box center [150, 265] width 7 height 7
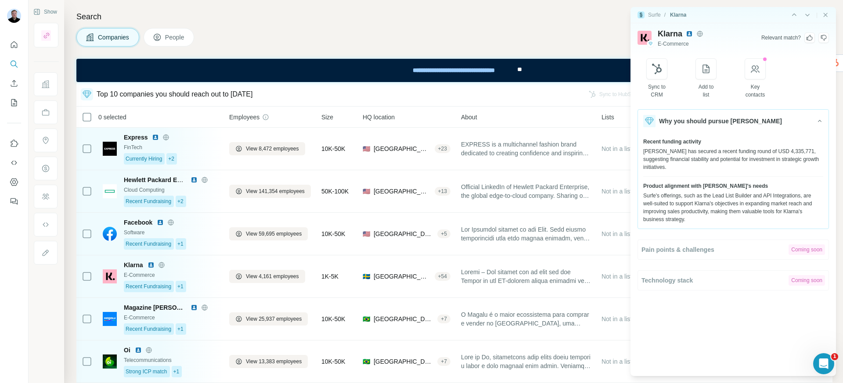
click at [807, 38] on icon at bounding box center [809, 38] width 6 height 6
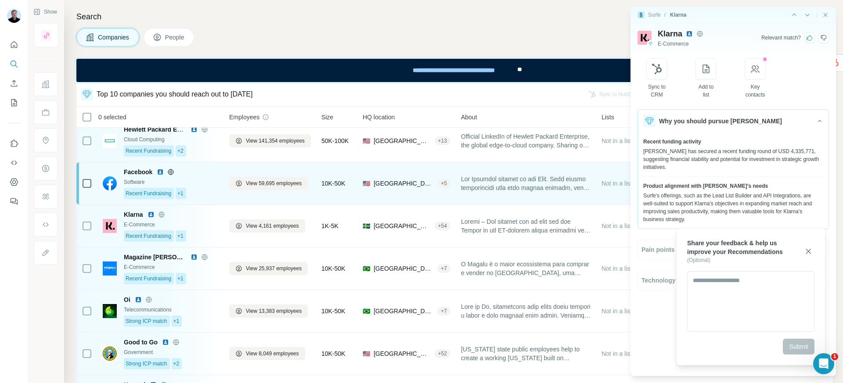
scroll to position [60, 0]
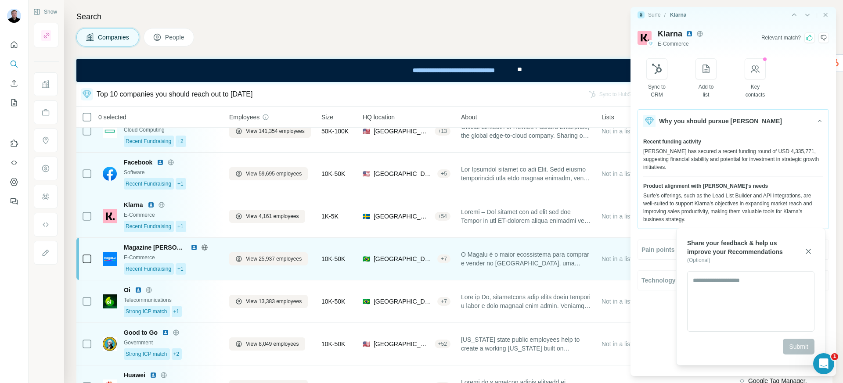
click at [212, 258] on div "E-Commerce" at bounding box center [171, 258] width 95 height 8
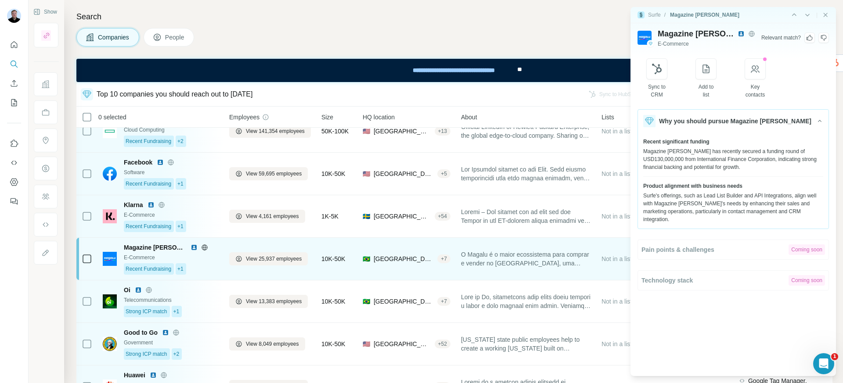
click at [208, 269] on div "Recent Fundraising +1" at bounding box center [171, 268] width 95 height 11
click at [209, 270] on div "Recent Fundraising +1" at bounding box center [171, 268] width 95 height 11
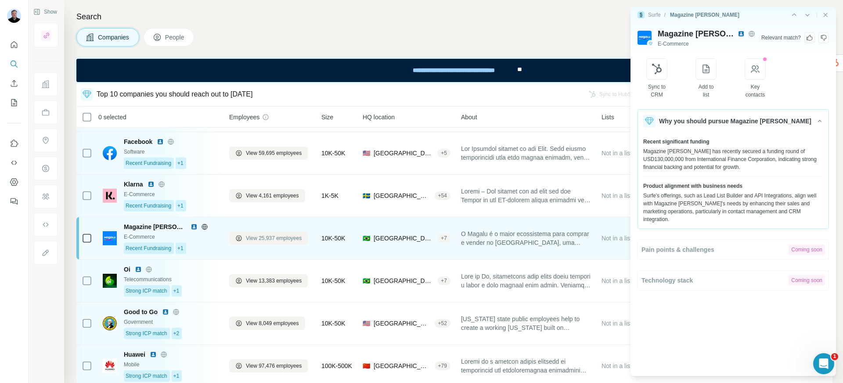
scroll to position [81, 0]
click at [246, 240] on span "View 25,937 employees" at bounding box center [274, 238] width 56 height 8
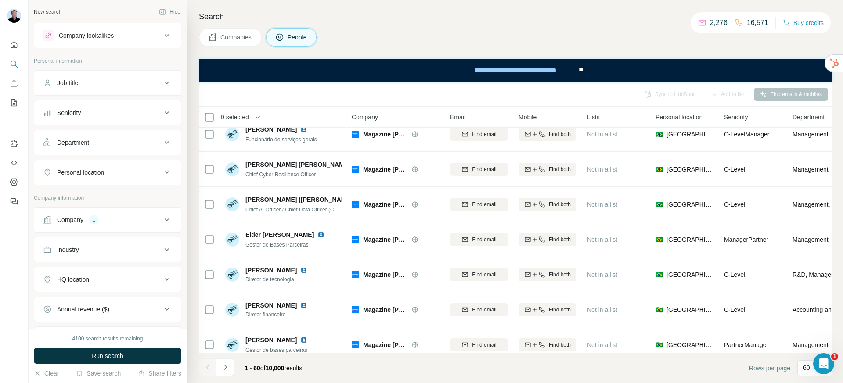
click at [127, 176] on div "Personal location" at bounding box center [102, 172] width 118 height 9
click at [110, 199] on input "text" at bounding box center [107, 195] width 129 height 16
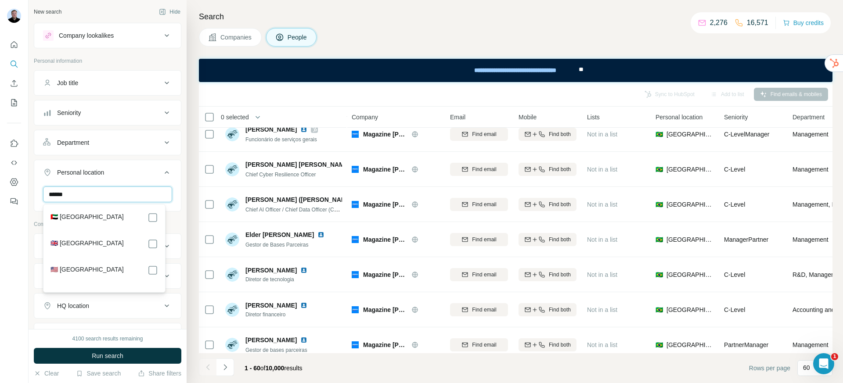
type input "******"
click at [106, 271] on div "🇺🇸 [GEOGRAPHIC_DATA]" at bounding box center [104, 270] width 108 height 11
click at [92, 263] on div "🇦🇪 United Arab Emirates 🇬🇧 United Kingdom 🇺🇸 United States" at bounding box center [104, 248] width 118 height 84
click at [95, 269] on label "🇺🇸 [GEOGRAPHIC_DATA]" at bounding box center [86, 270] width 73 height 11
click at [109, 360] on span "Run search" at bounding box center [108, 356] width 32 height 9
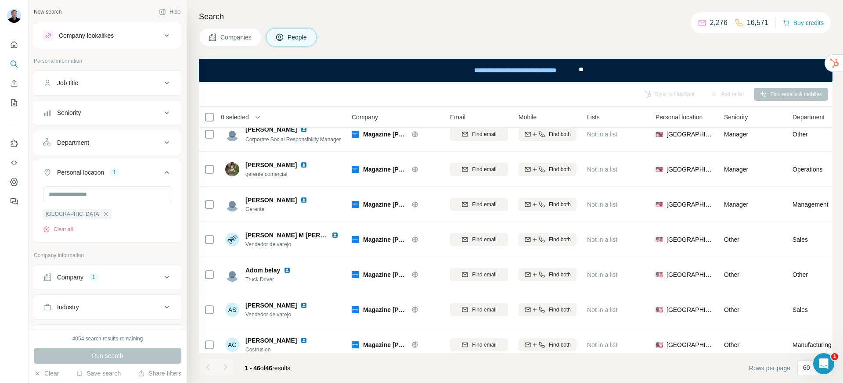
click at [104, 84] on div "Job title" at bounding box center [102, 83] width 118 height 9
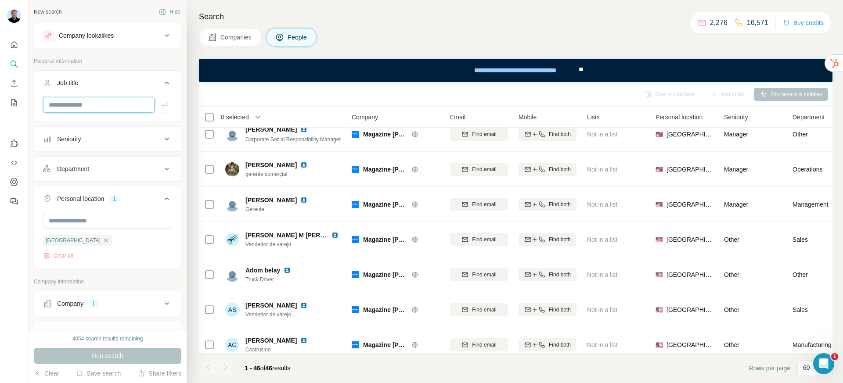
click at [96, 98] on input "text" at bounding box center [98, 105] width 111 height 16
type input "**********"
click at [161, 107] on icon "button" at bounding box center [164, 104] width 7 height 5
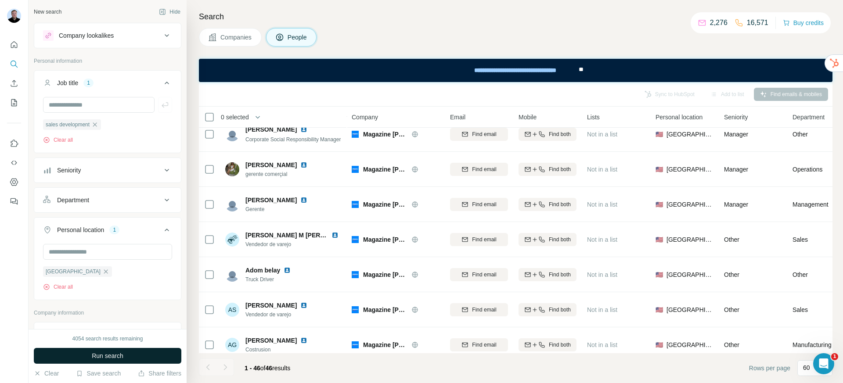
click at [93, 355] on span "Run search" at bounding box center [108, 356] width 32 height 9
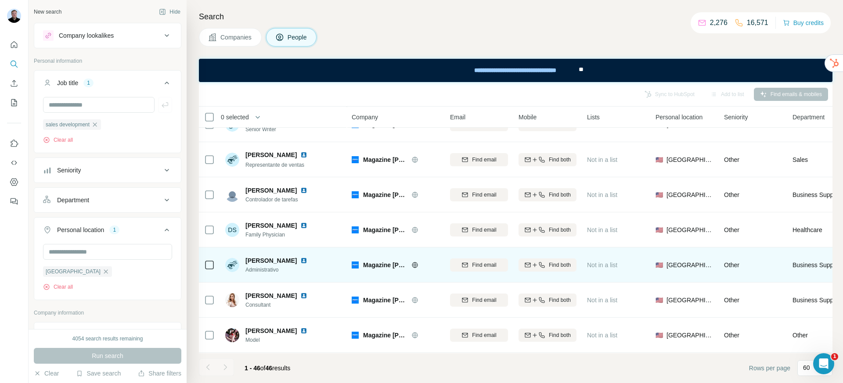
scroll to position [665, 0]
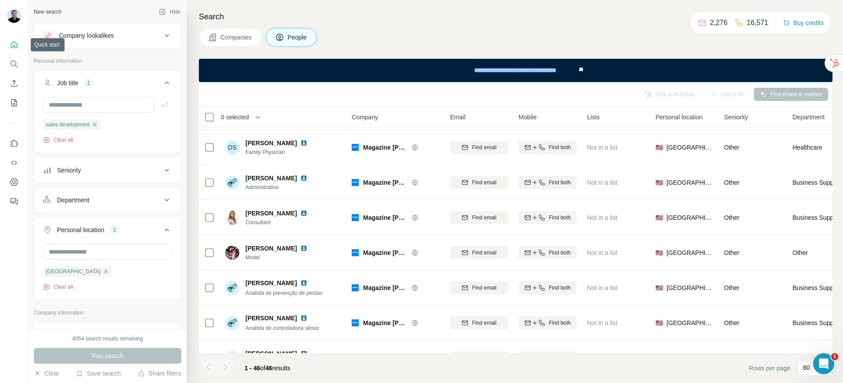
click at [11, 46] on icon "Quick start" at bounding box center [14, 44] width 9 height 9
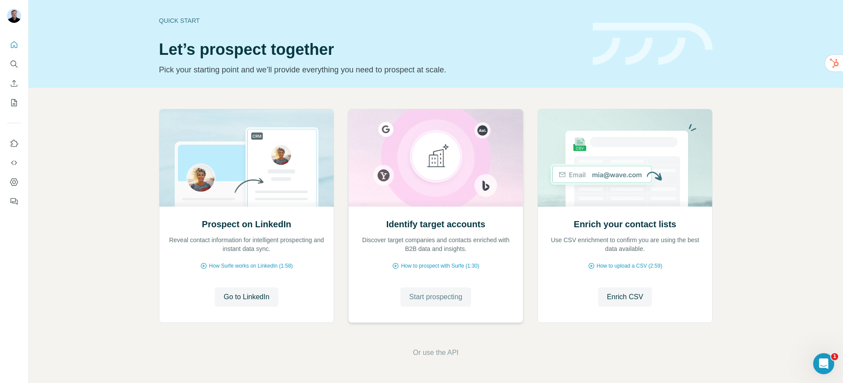
click at [413, 291] on button "Start prospecting" at bounding box center [435, 296] width 71 height 19
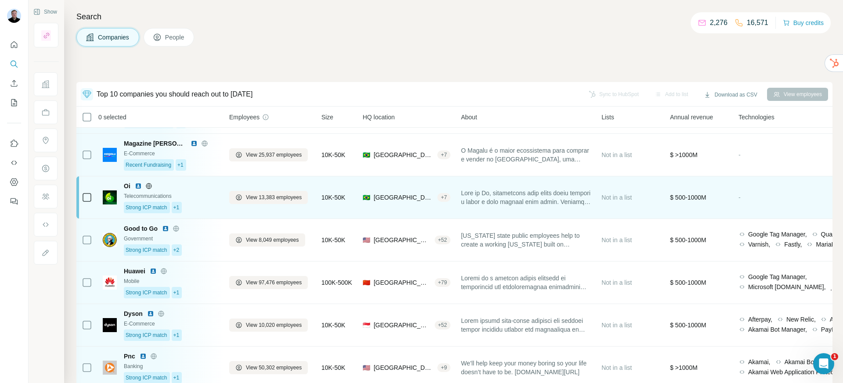
scroll to position [167, 0]
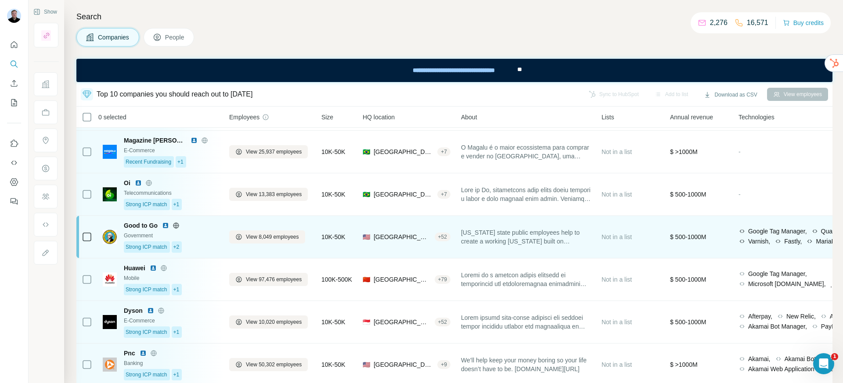
click at [166, 226] on img at bounding box center [165, 225] width 7 height 7
click at [210, 237] on div "Government" at bounding box center [171, 236] width 95 height 8
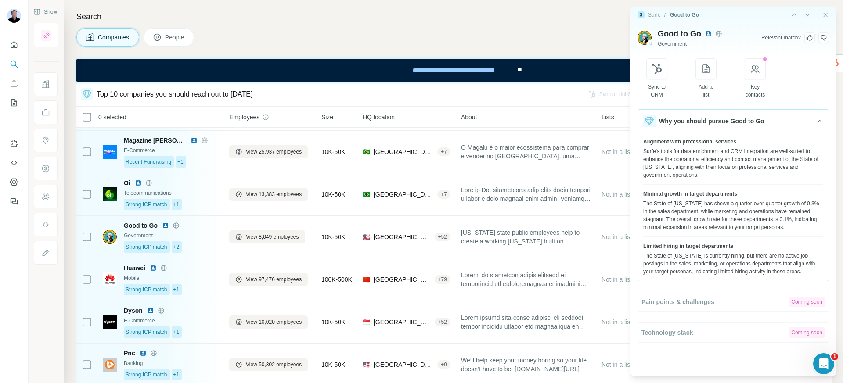
click at [821, 33] on div at bounding box center [823, 37] width 11 height 11
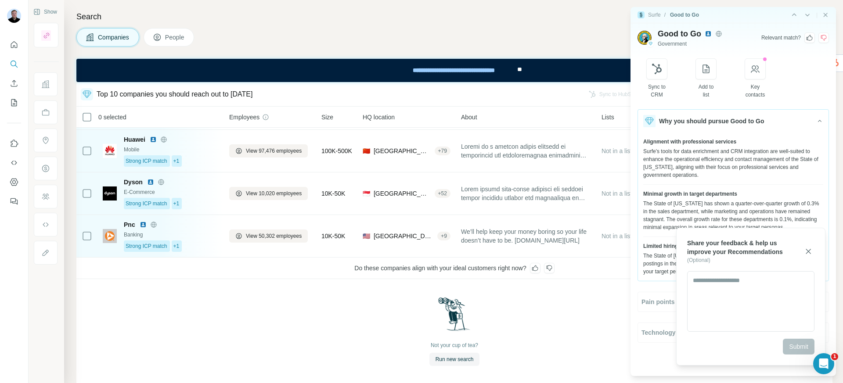
scroll to position [306, 0]
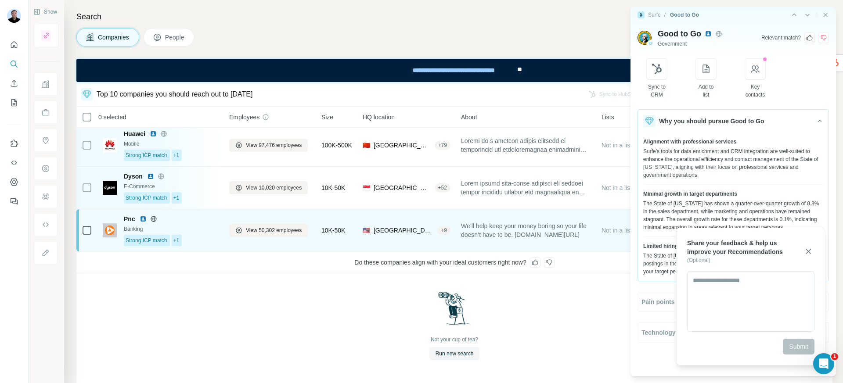
click at [217, 228] on div "Pnc Banking Strong ICP match +1" at bounding box center [171, 231] width 95 height 32
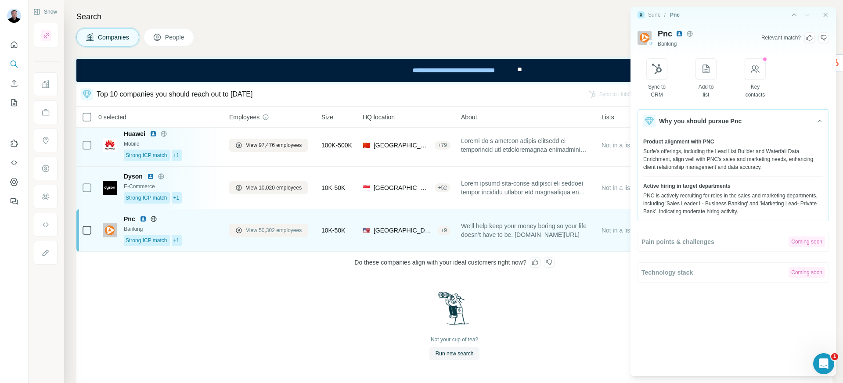
click at [275, 226] on span "View 50,302 employees" at bounding box center [274, 230] width 56 height 8
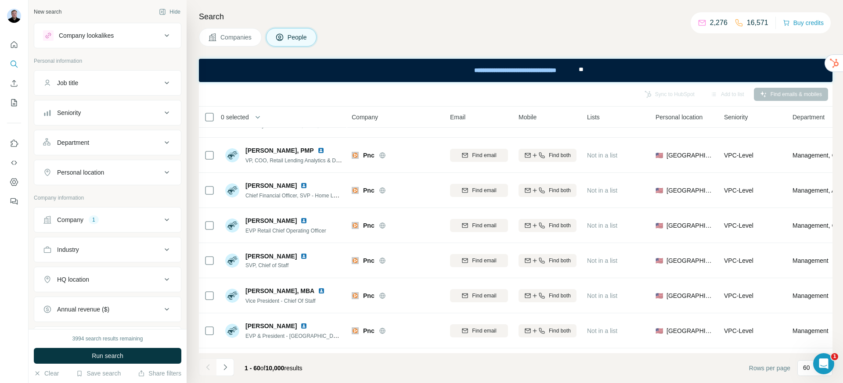
scroll to position [306, 0]
click at [99, 82] on div "Job title" at bounding box center [102, 83] width 118 height 9
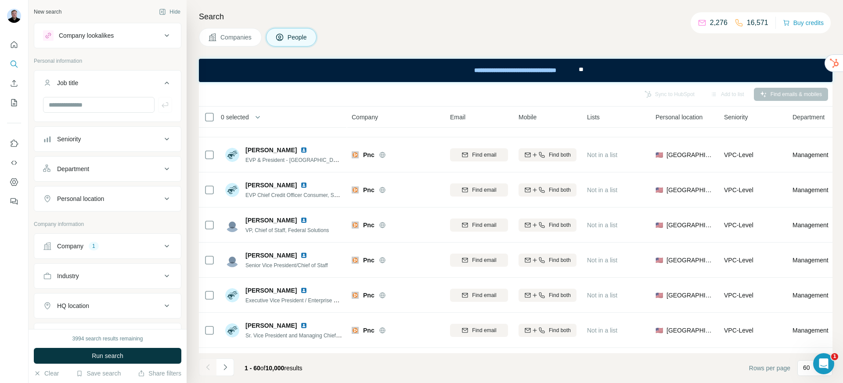
click at [81, 165] on div "Department" at bounding box center [73, 169] width 32 height 9
click at [85, 189] on input at bounding box center [103, 191] width 108 height 10
click at [91, 225] on div "Sales" at bounding box center [104, 226] width 108 height 9
click at [110, 361] on button "Run search" at bounding box center [107, 356] width 147 height 16
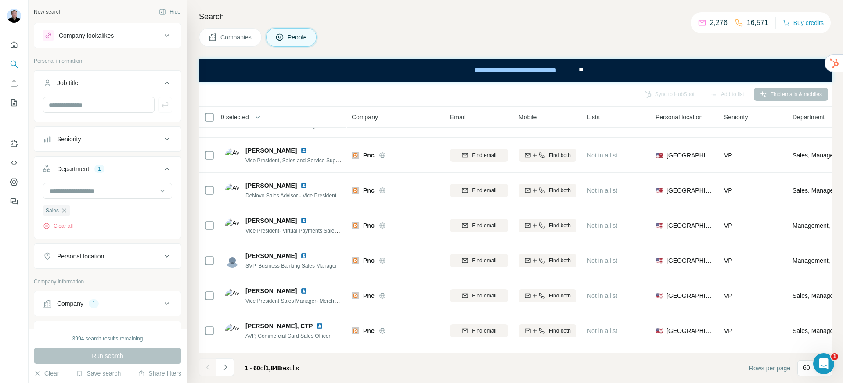
scroll to position [306, 0]
click at [97, 102] on input "text" at bounding box center [98, 105] width 111 height 16
type input "**********"
click at [161, 107] on icon "button" at bounding box center [165, 104] width 9 height 9
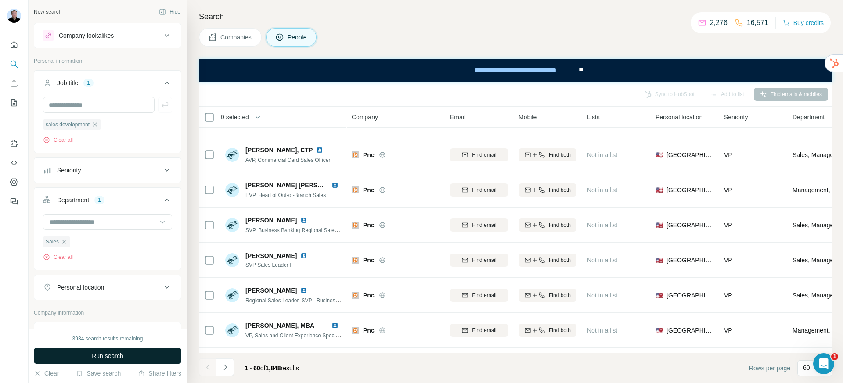
click at [130, 352] on button "Run search" at bounding box center [107, 356] width 147 height 16
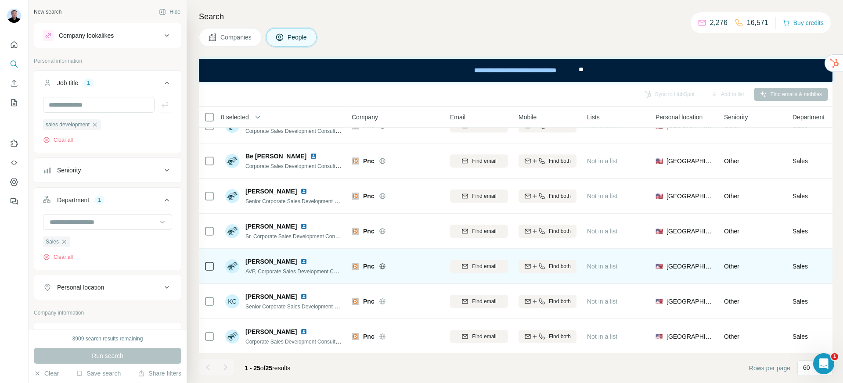
scroll to position [372, 0]
click at [305, 260] on img at bounding box center [303, 259] width 7 height 7
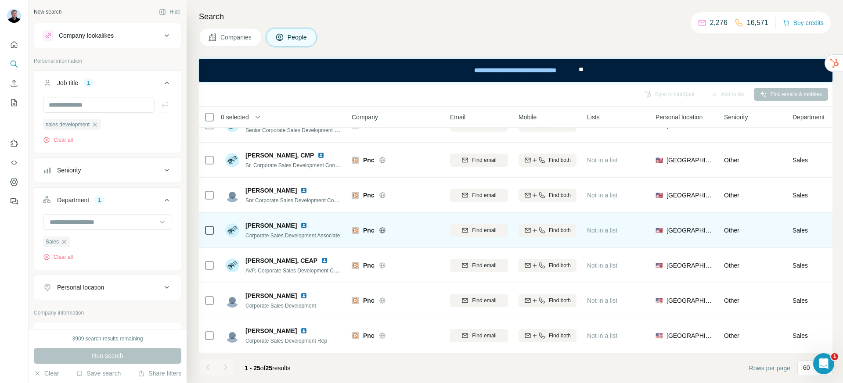
scroll to position [657, 0]
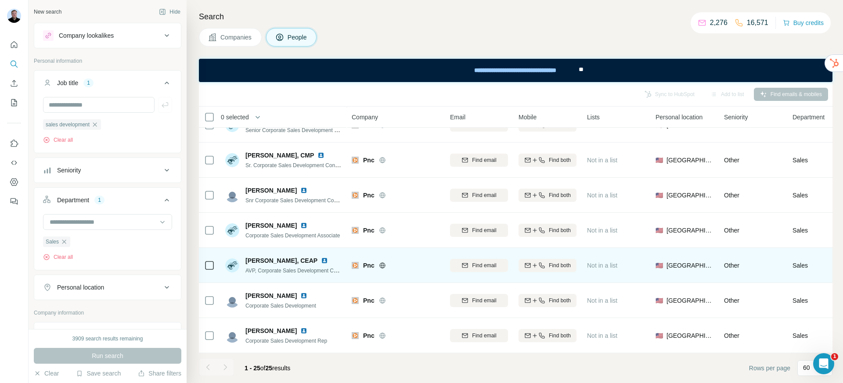
click at [321, 257] on img at bounding box center [324, 260] width 7 height 7
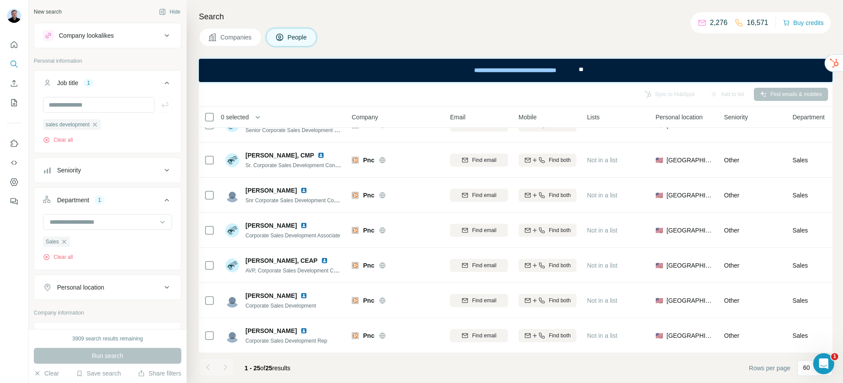
click at [206, 37] on button "Companies" at bounding box center [230, 37] width 63 height 18
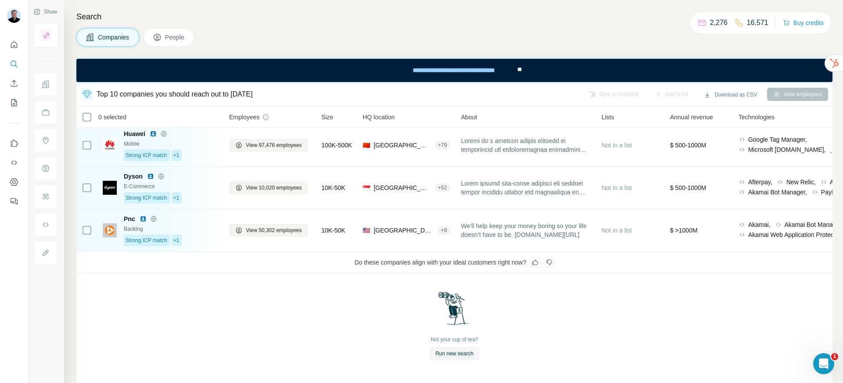
scroll to position [306, 0]
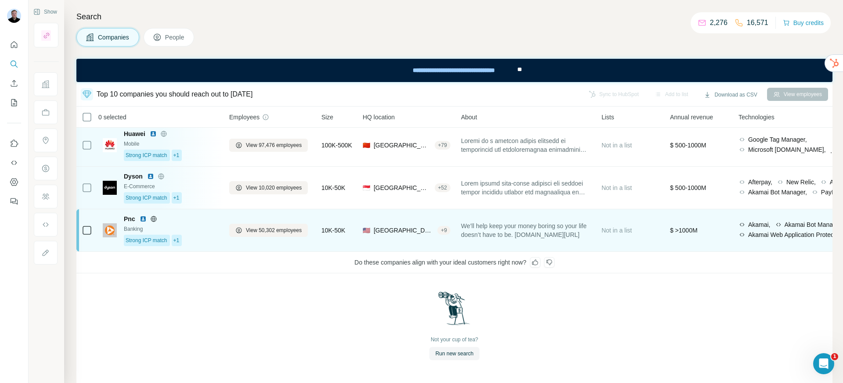
click at [213, 235] on div "Strong ICP match +1" at bounding box center [171, 240] width 95 height 11
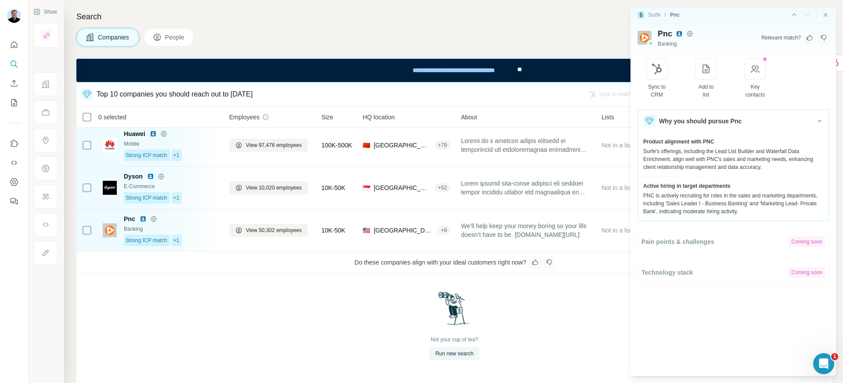
click at [811, 37] on icon at bounding box center [809, 37] width 7 height 7
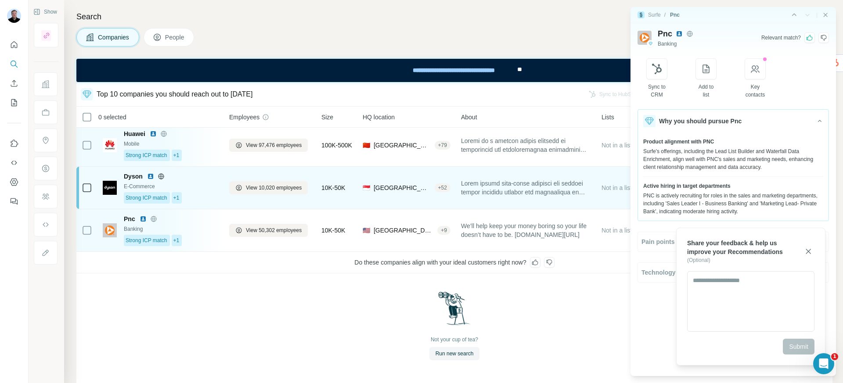
click at [206, 183] on div "E-Commerce" at bounding box center [171, 187] width 95 height 8
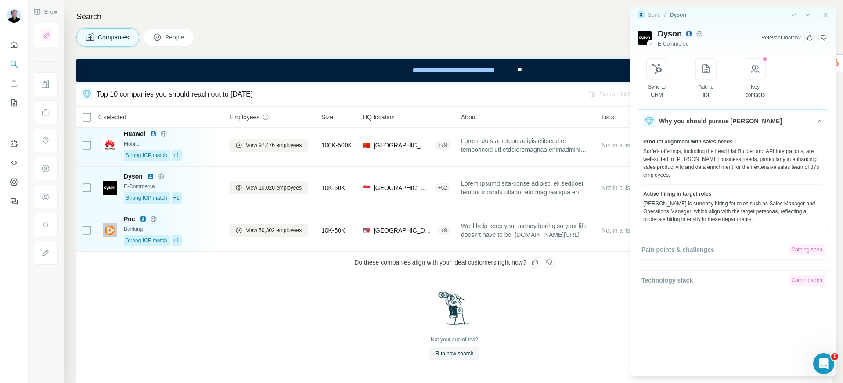
click at [515, 35] on div "Companies People" at bounding box center [454, 37] width 756 height 18
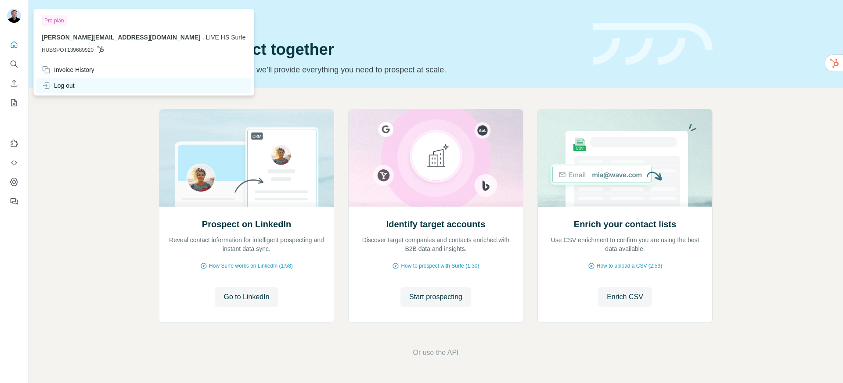
click at [61, 83] on div "Log out" at bounding box center [58, 85] width 33 height 9
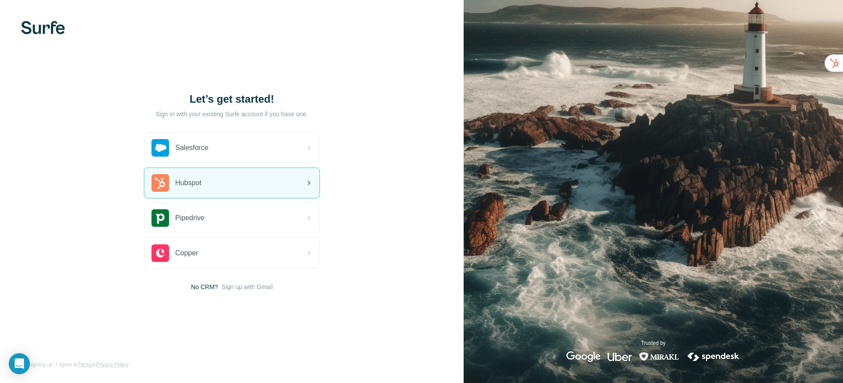
click at [208, 185] on div "Hubspot" at bounding box center [231, 183] width 175 height 30
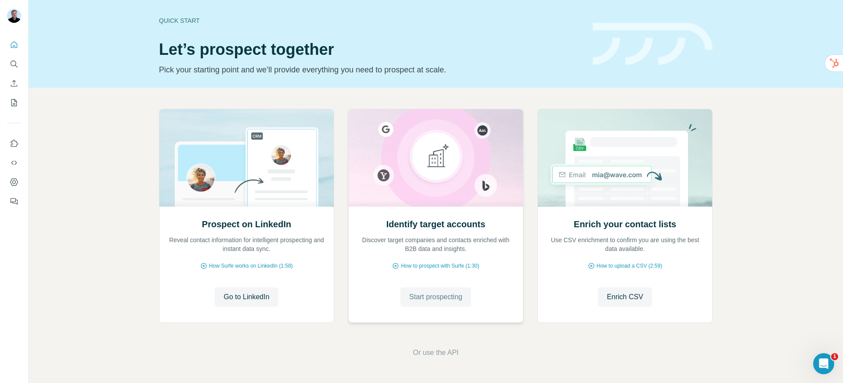
click at [431, 295] on span "Start prospecting" at bounding box center [435, 297] width 53 height 11
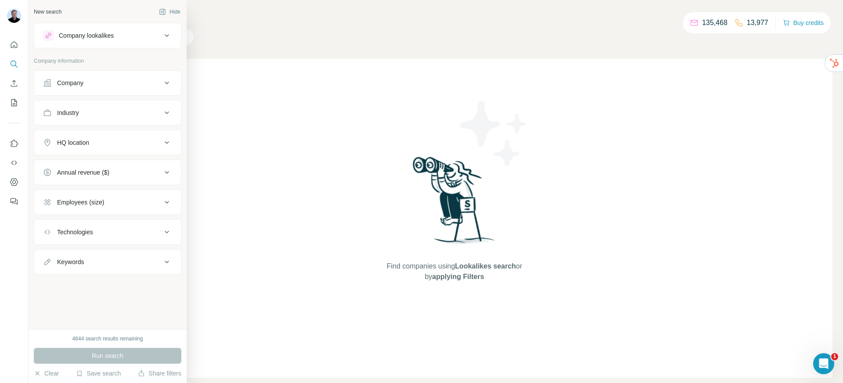
click at [81, 82] on div "Company" at bounding box center [70, 83] width 26 height 9
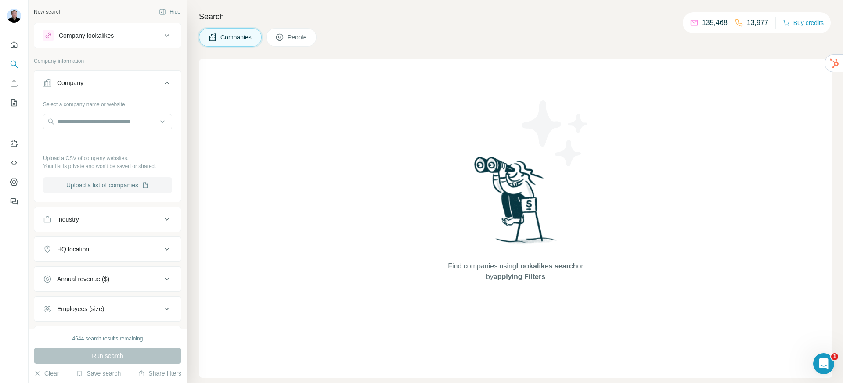
click at [99, 183] on button "Upload a list of companies" at bounding box center [107, 185] width 129 height 16
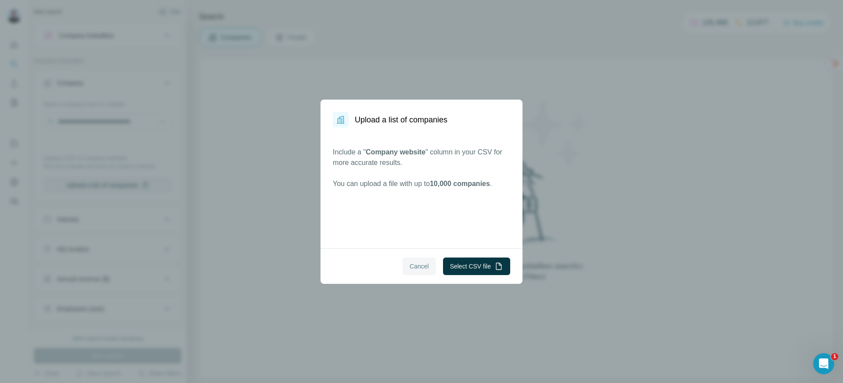
click at [412, 264] on span "Cancel" at bounding box center [418, 266] width 19 height 9
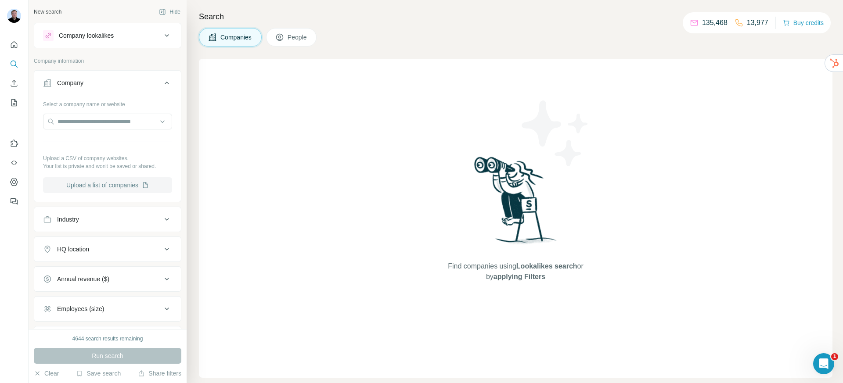
click at [119, 186] on button "Upload a list of companies" at bounding box center [107, 185] width 129 height 16
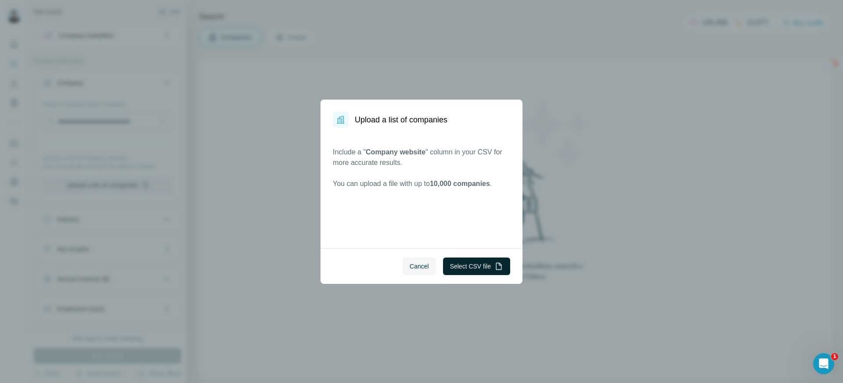
click at [457, 265] on button "Select CSV file" at bounding box center [476, 267] width 67 height 18
drag, startPoint x: 369, startPoint y: 152, endPoint x: 427, endPoint y: 151, distance: 58.0
click at [425, 151] on span "Company website" at bounding box center [396, 151] width 60 height 7
drag, startPoint x: 434, startPoint y: 185, endPoint x: 484, endPoint y: 185, distance: 49.6
click at [483, 185] on p "You can upload a file with up to 10,000 companies ." at bounding box center [421, 184] width 177 height 11
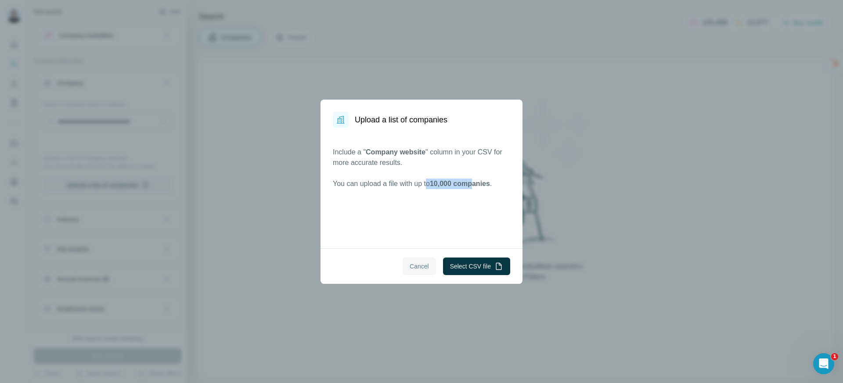
click at [423, 264] on span "Cancel" at bounding box center [418, 266] width 19 height 9
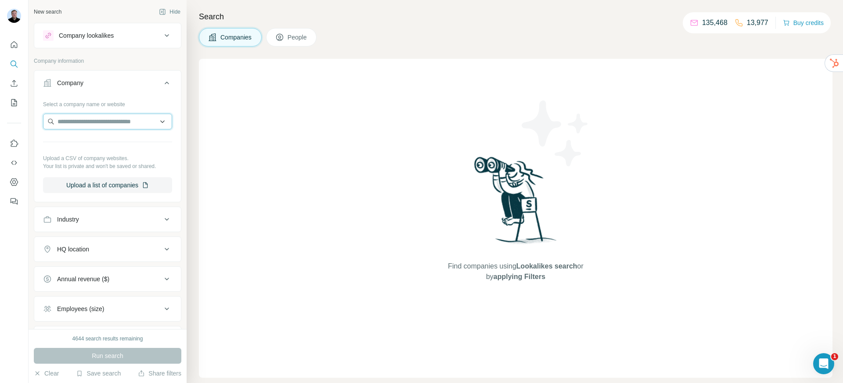
click at [97, 125] on input "text" at bounding box center [107, 122] width 129 height 16
click at [106, 184] on button "Upload a list of companies" at bounding box center [107, 185] width 129 height 16
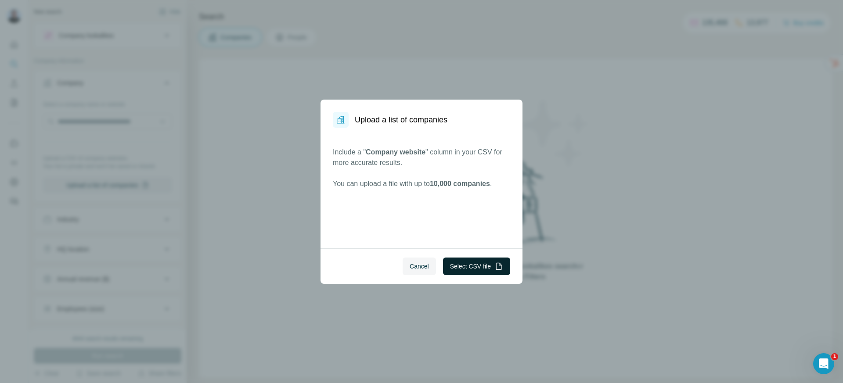
click at [463, 269] on button "Select CSV file" at bounding box center [476, 267] width 67 height 18
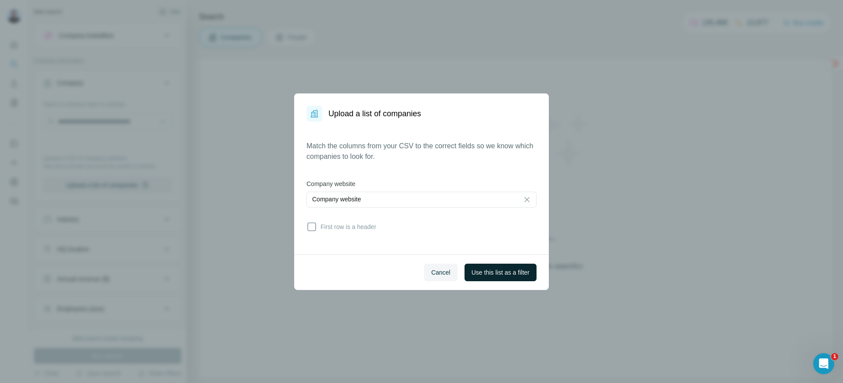
click at [482, 269] on span "Use this list as a filter" at bounding box center [500, 272] width 58 height 9
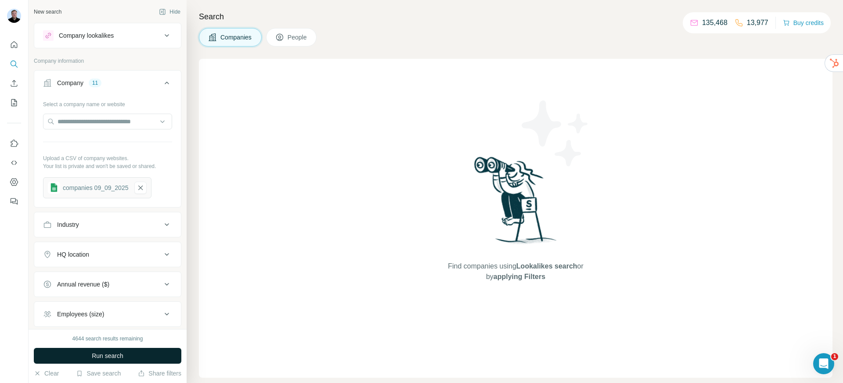
click at [111, 353] on span "Run search" at bounding box center [108, 356] width 32 height 9
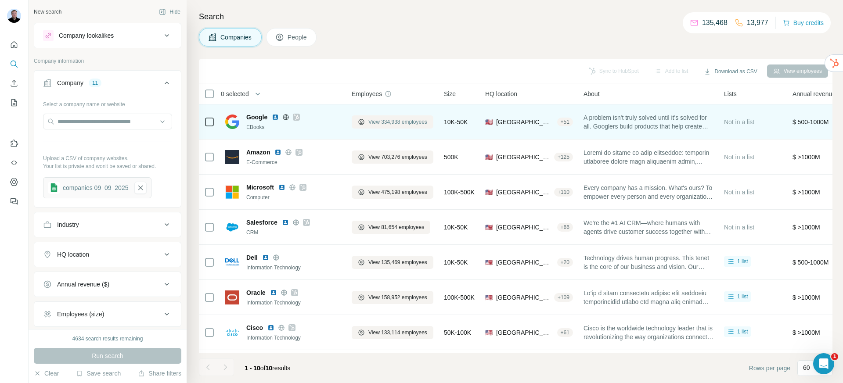
click at [398, 123] on span "View 334,938 employees" at bounding box center [397, 122] width 59 height 8
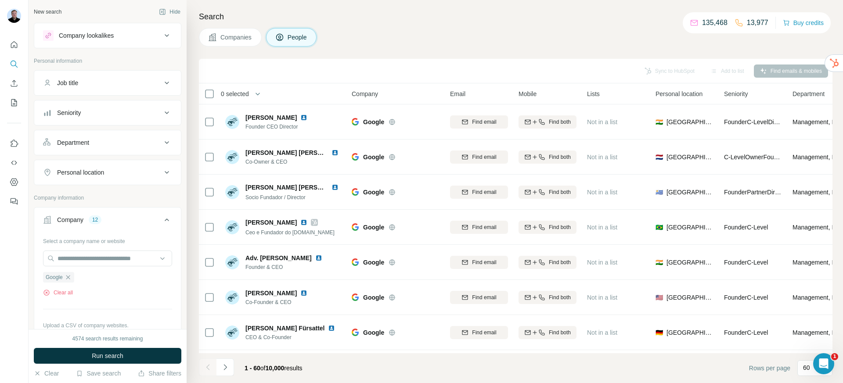
click at [121, 90] on button "Job title" at bounding box center [107, 82] width 147 height 21
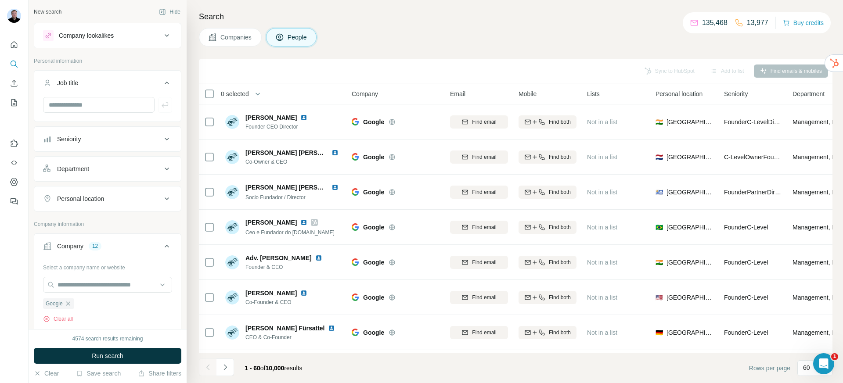
click at [106, 146] on button "Seniority" at bounding box center [107, 139] width 147 height 21
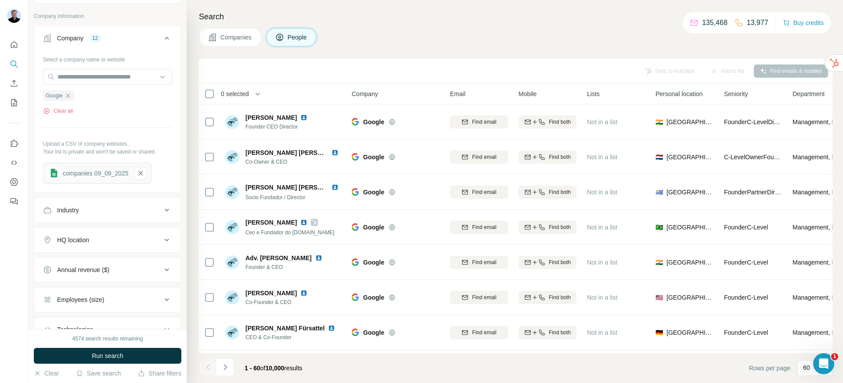
scroll to position [437, 0]
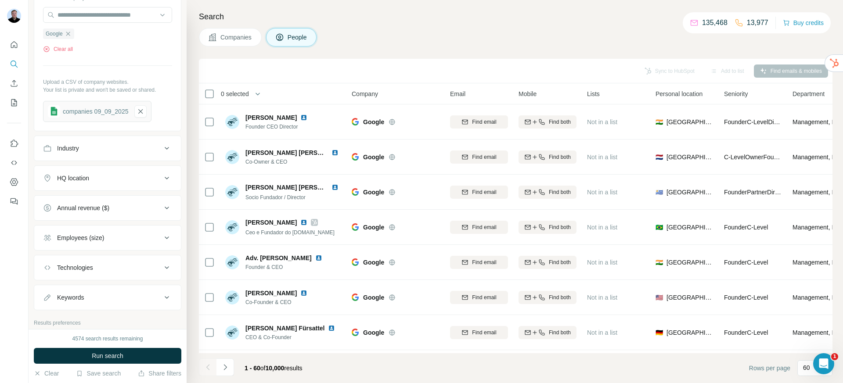
click at [231, 44] on button "Companies" at bounding box center [230, 37] width 63 height 18
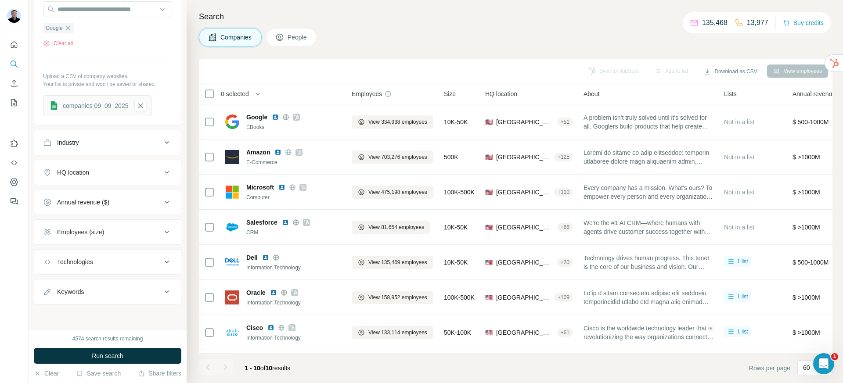
scroll to position [113, 0]
click at [93, 228] on div "Employees (size)" at bounding box center [80, 232] width 47 height 9
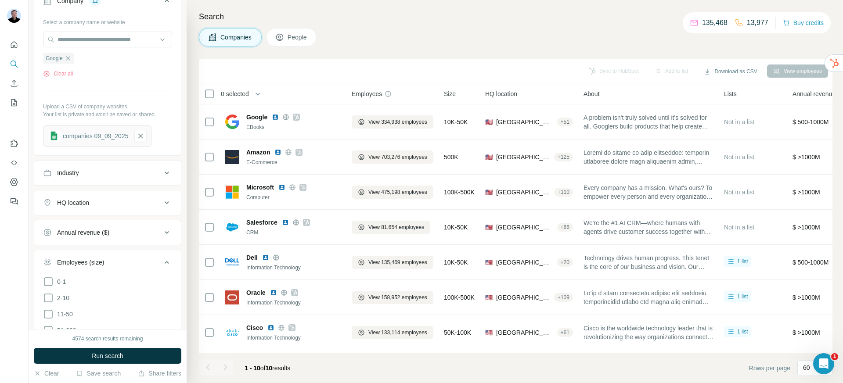
scroll to position [77, 0]
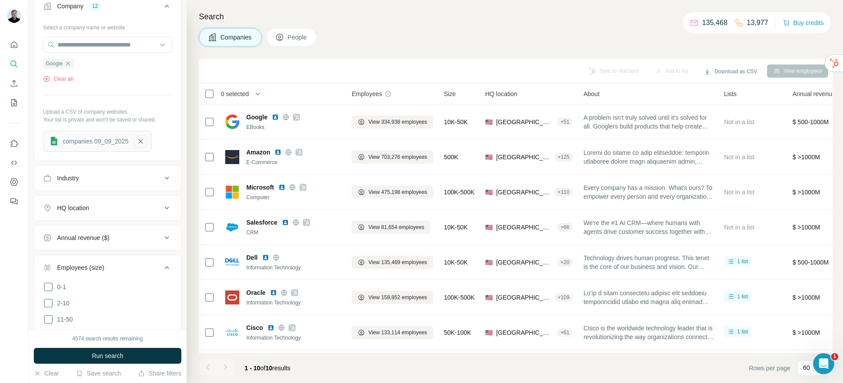
click at [142, 140] on icon "button" at bounding box center [140, 141] width 8 height 9
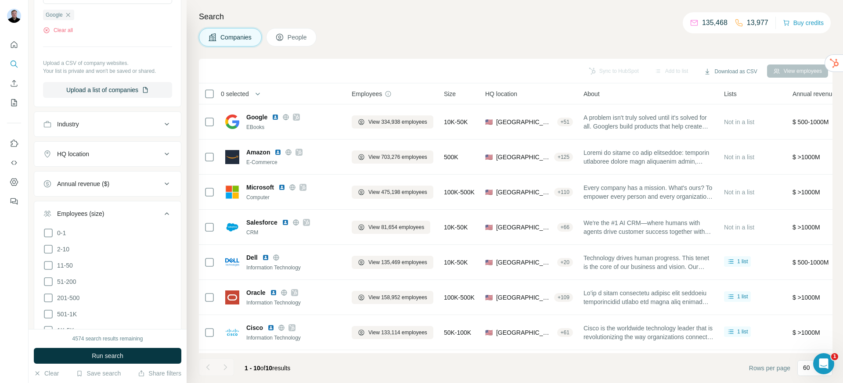
scroll to position [136, 0]
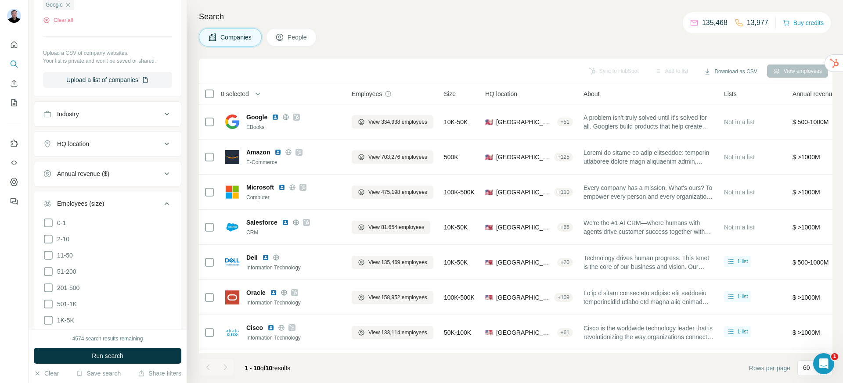
click at [104, 118] on div "Industry" at bounding box center [102, 114] width 118 height 9
click at [110, 137] on input at bounding box center [103, 136] width 108 height 10
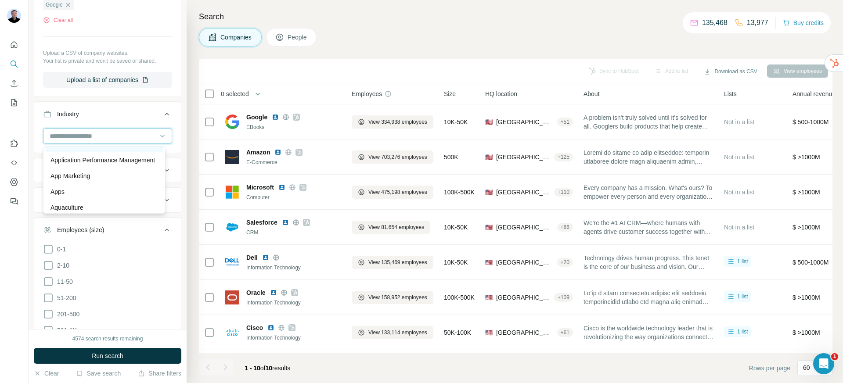
scroll to position [385, 0]
click at [224, 57] on div "Search Companies People Sync to HubSpot Add to list Download as CSV View employ…" at bounding box center [515, 191] width 656 height 383
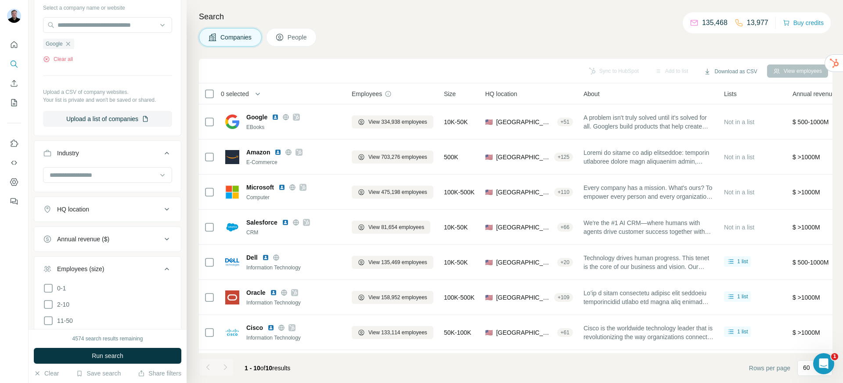
scroll to position [0, 0]
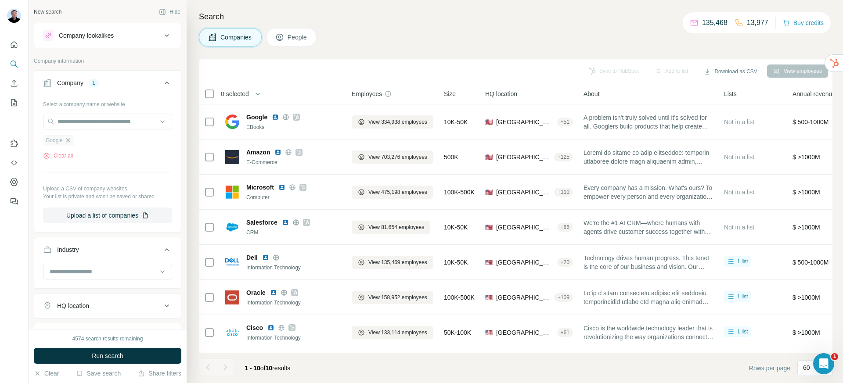
click at [70, 140] on icon "button" at bounding box center [68, 140] width 7 height 7
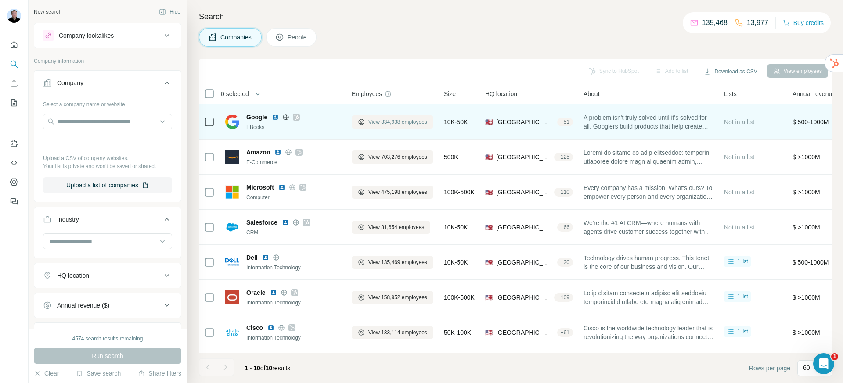
click at [373, 123] on span "View 334,938 employees" at bounding box center [397, 122] width 59 height 8
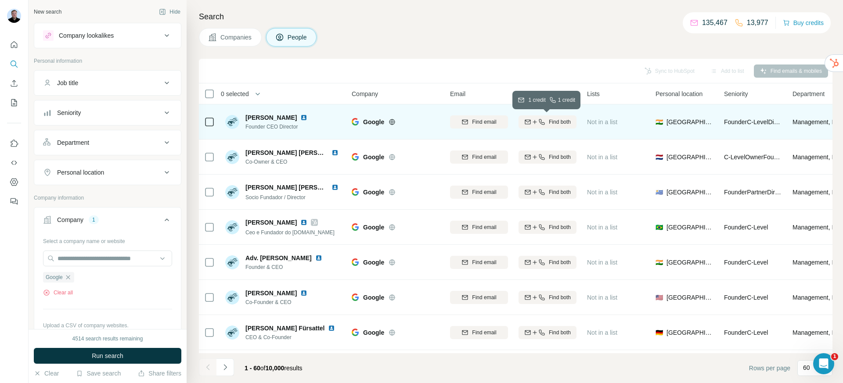
click at [547, 122] on div "Find both" at bounding box center [547, 122] width 58 height 8
click at [10, 41] on icon "Quick start" at bounding box center [14, 44] width 9 height 9
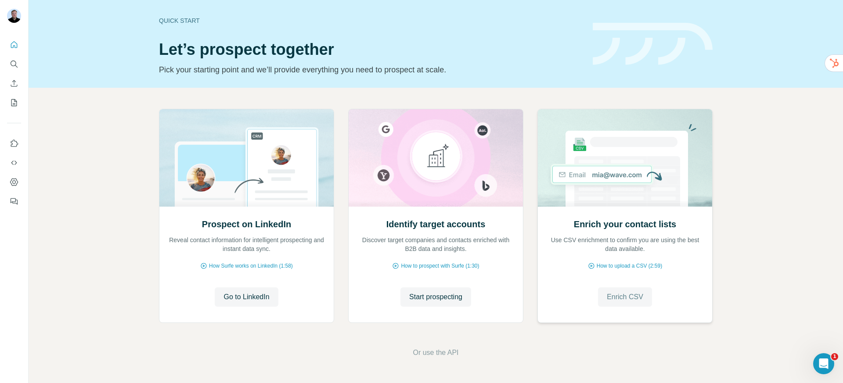
click at [635, 297] on span "Enrich CSV" at bounding box center [624, 297] width 36 height 11
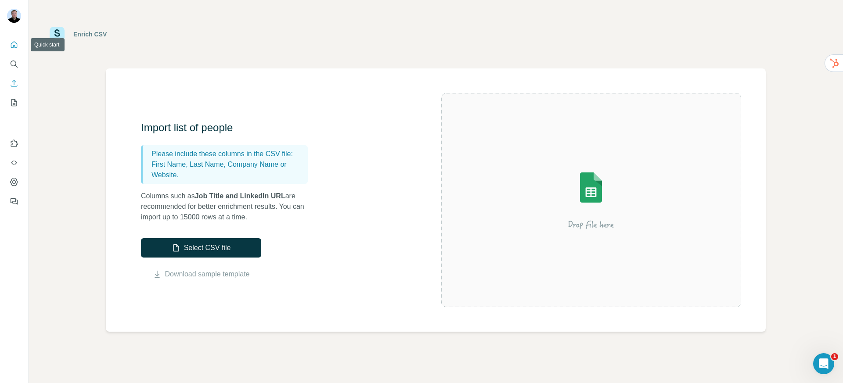
click at [16, 45] on icon "Quick start" at bounding box center [14, 44] width 9 height 9
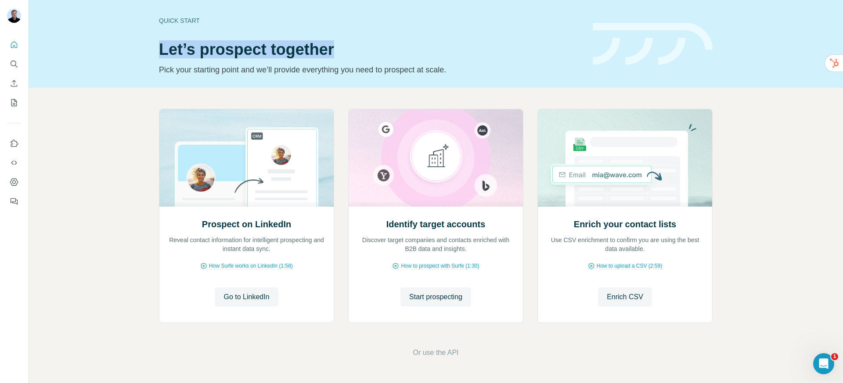
drag, startPoint x: 159, startPoint y: 47, endPoint x: 347, endPoint y: 43, distance: 188.3
click at [347, 43] on h1 "Let’s prospect together" at bounding box center [370, 50] width 423 height 18
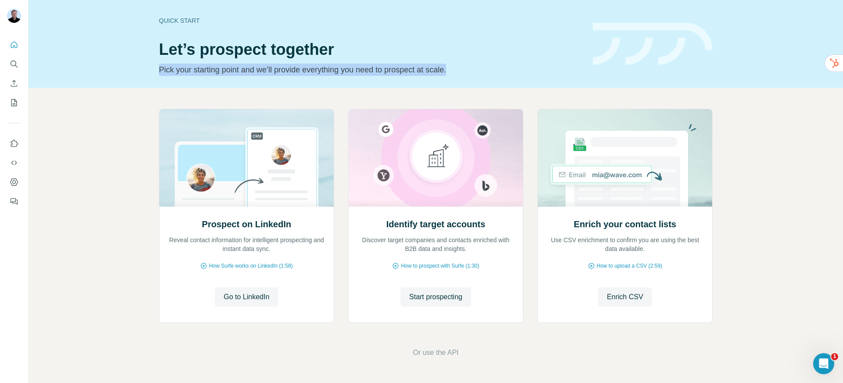
drag, startPoint x: 161, startPoint y: 68, endPoint x: 474, endPoint y: 68, distance: 312.9
click at [474, 68] on p "Pick your starting point and we’ll provide everything you need to prospect at s…" at bounding box center [370, 70] width 423 height 12
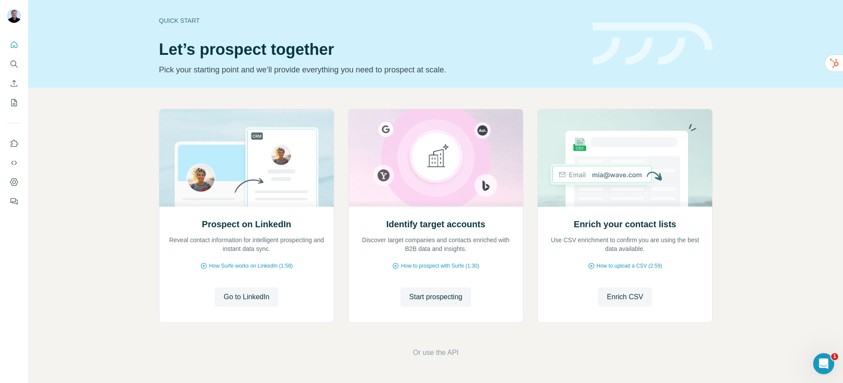
click at [176, 41] on h1 "Let’s prospect together" at bounding box center [370, 50] width 423 height 18
drag, startPoint x: 160, startPoint y: 46, endPoint x: 339, endPoint y: 46, distance: 179.0
click at [339, 46] on h1 "Let’s prospect together" at bounding box center [370, 50] width 423 height 18
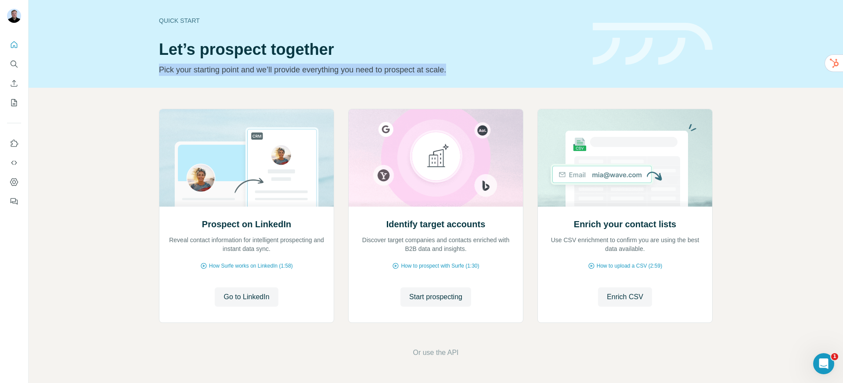
drag, startPoint x: 160, startPoint y: 72, endPoint x: 468, endPoint y: 72, distance: 307.6
click at [468, 72] on p "Pick your starting point and we’ll provide everything you need to prospect at s…" at bounding box center [370, 70] width 423 height 12
click at [464, 68] on p "Pick your starting point and we’ll provide everything you need to prospect at s…" at bounding box center [370, 70] width 423 height 12
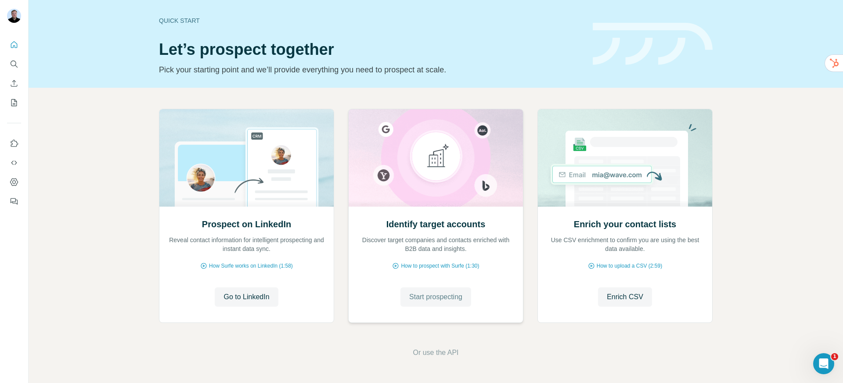
click at [451, 289] on button "Start prospecting" at bounding box center [435, 296] width 71 height 19
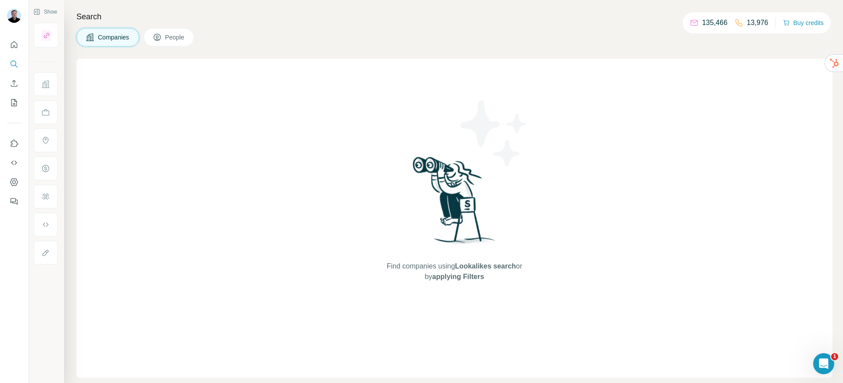
click at [178, 37] on span "People" at bounding box center [175, 37] width 20 height 9
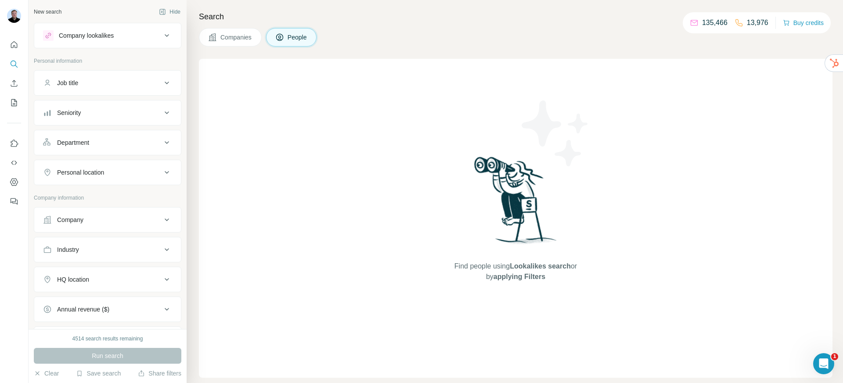
click at [104, 84] on div "Job title" at bounding box center [102, 83] width 118 height 9
click at [92, 104] on input "text" at bounding box center [98, 105] width 111 height 16
click at [102, 105] on input "text" at bounding box center [98, 105] width 111 height 16
type input "*"
type input "**"
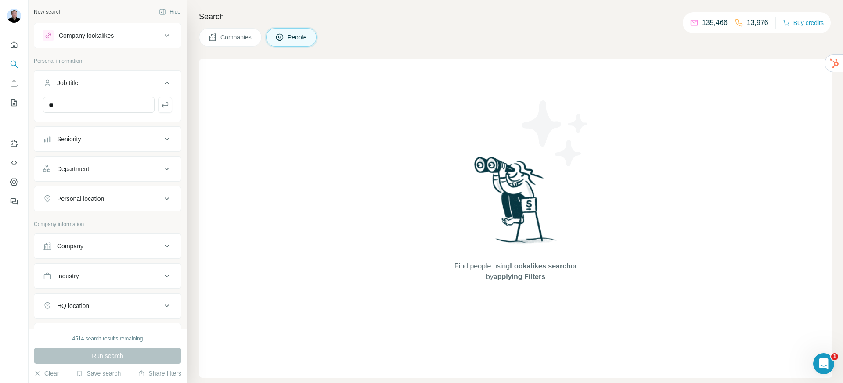
click at [91, 139] on div "Seniority" at bounding box center [102, 139] width 118 height 9
click at [77, 177] on span "C-Level" at bounding box center [66, 177] width 25 height 9
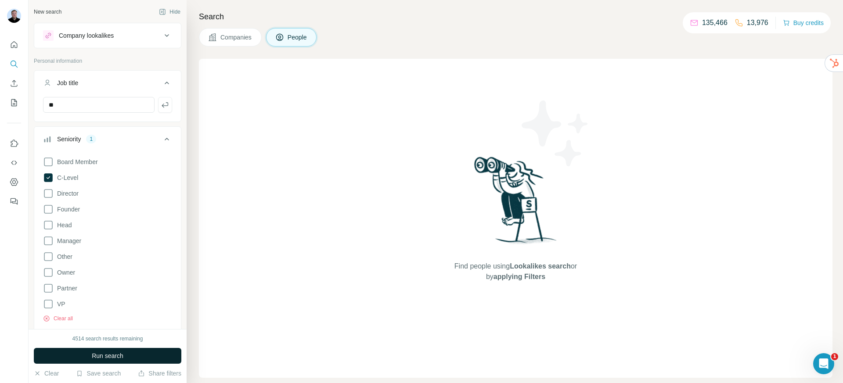
click at [109, 352] on span "Run search" at bounding box center [108, 356] width 32 height 9
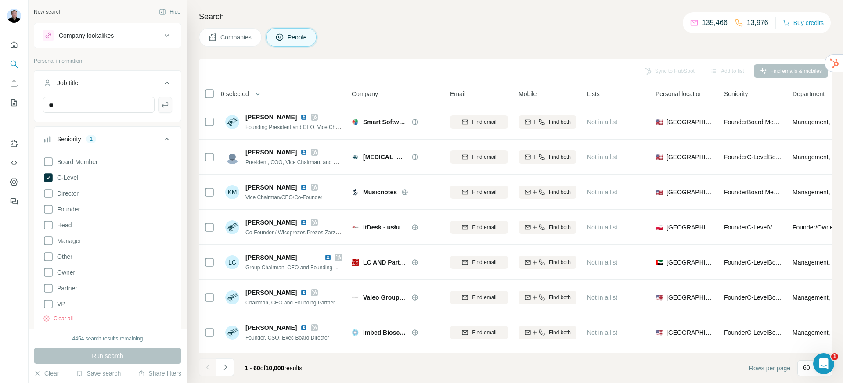
click at [161, 106] on icon "button" at bounding box center [165, 104] width 9 height 9
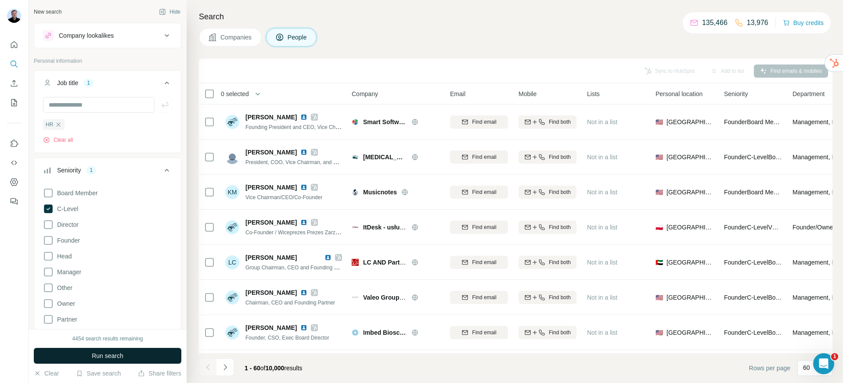
click at [134, 358] on button "Run search" at bounding box center [107, 356] width 147 height 16
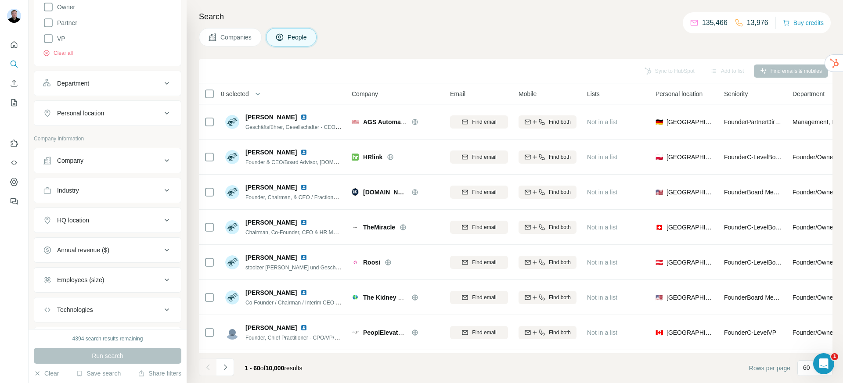
scroll to position [295, 0]
click at [88, 122] on button "Personal location" at bounding box center [107, 114] width 147 height 21
click at [95, 142] on input "text" at bounding box center [107, 137] width 129 height 16
type input "******"
click at [76, 210] on label "🇺🇸 [GEOGRAPHIC_DATA]" at bounding box center [86, 213] width 73 height 11
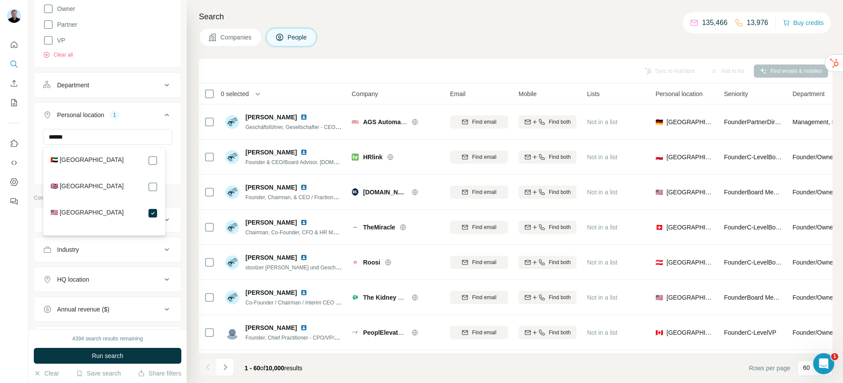
click at [106, 358] on span "Run search" at bounding box center [108, 356] width 32 height 9
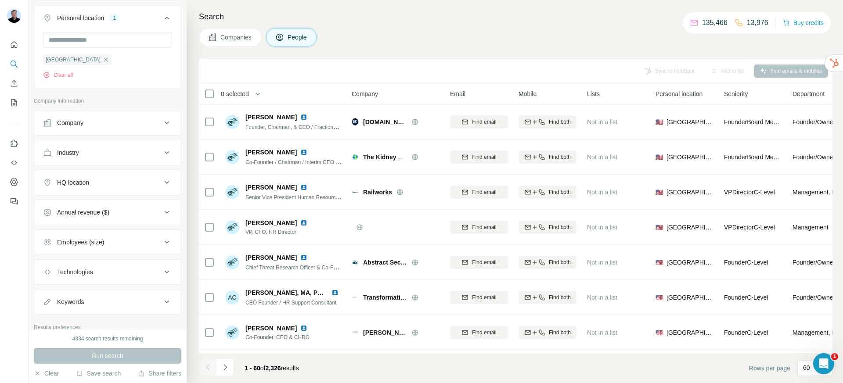
scroll to position [399, 0]
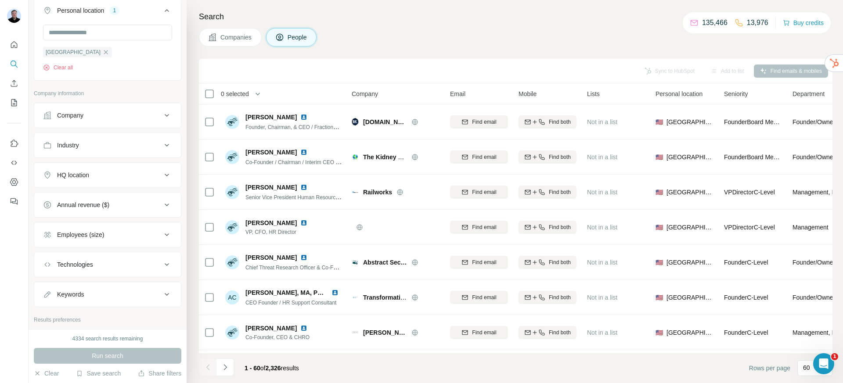
click at [94, 230] on button "Employees (size)" at bounding box center [107, 234] width 147 height 21
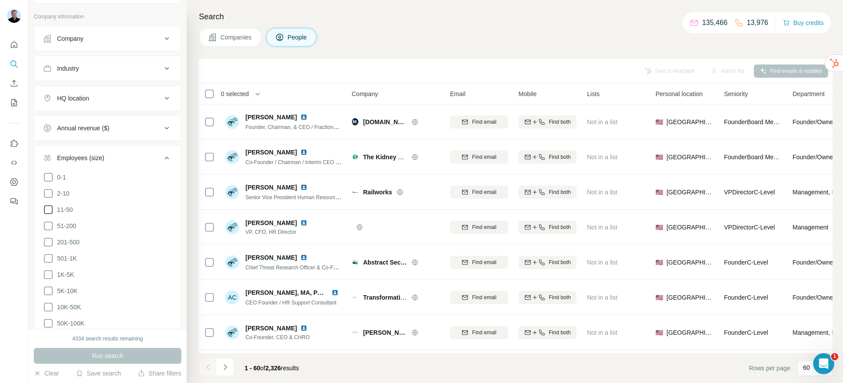
scroll to position [484, 0]
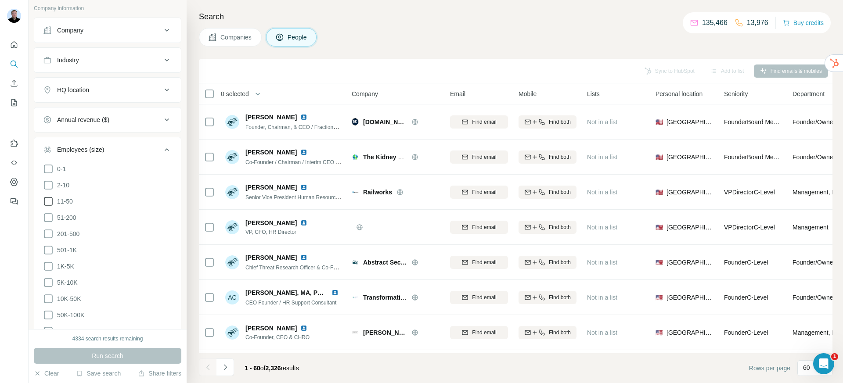
click at [45, 202] on icon at bounding box center [48, 201] width 11 height 11
click at [49, 218] on icon at bounding box center [48, 217] width 11 height 11
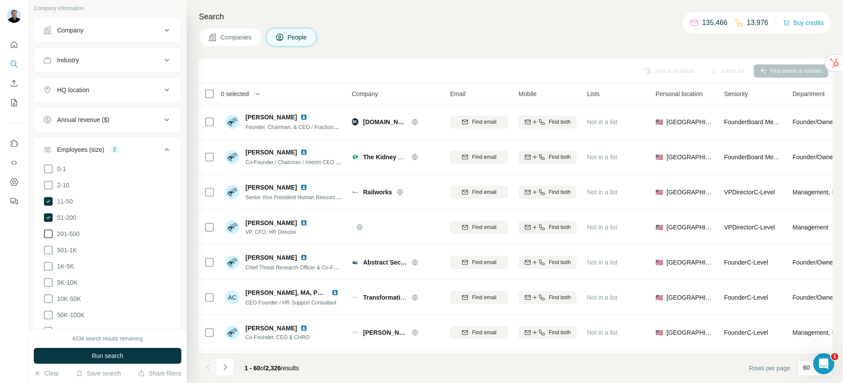
click at [49, 231] on icon at bounding box center [48, 234] width 11 height 11
click at [94, 352] on span "Run search" at bounding box center [108, 356] width 32 height 9
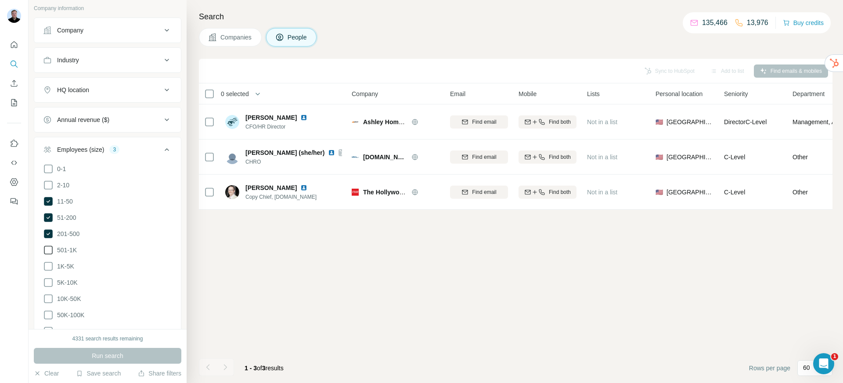
click at [48, 248] on icon at bounding box center [48, 250] width 11 height 11
click at [51, 269] on icon at bounding box center [48, 266] width 11 height 11
click at [74, 354] on button "Run search" at bounding box center [107, 356] width 147 height 16
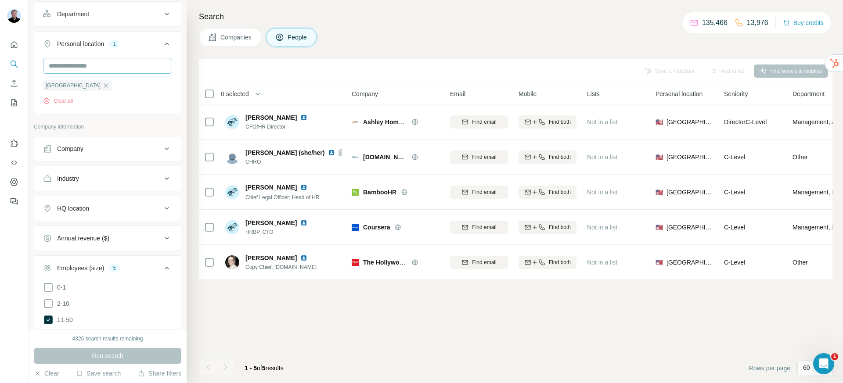
scroll to position [364, 0]
click at [102, 86] on icon "button" at bounding box center [105, 87] width 7 height 7
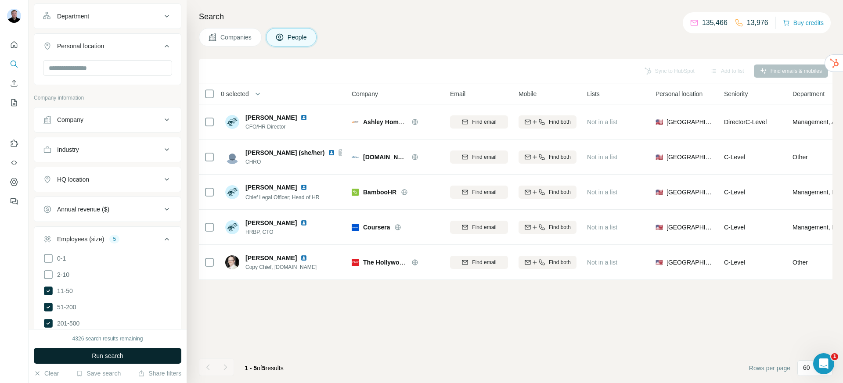
click at [122, 361] on button "Run search" at bounding box center [107, 356] width 147 height 16
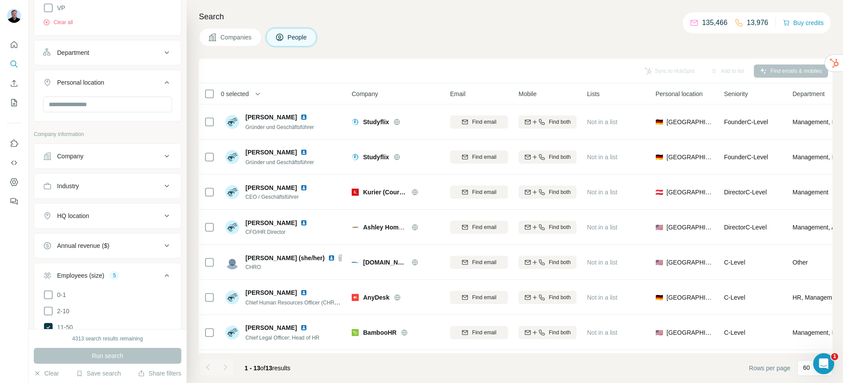
scroll to position [293, 0]
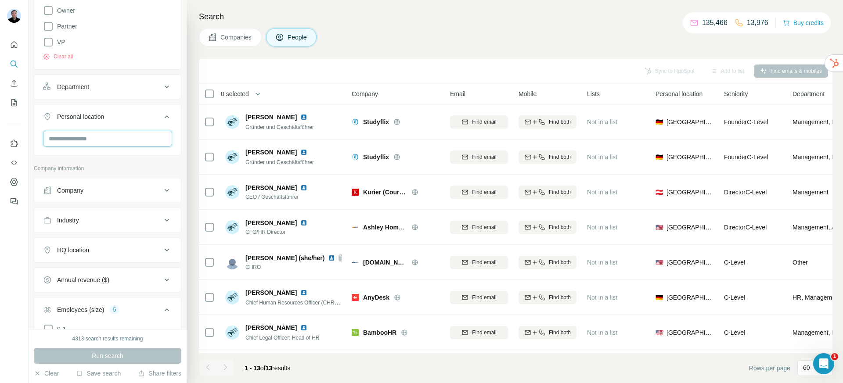
click at [88, 135] on input "text" at bounding box center [107, 139] width 129 height 16
type input "******"
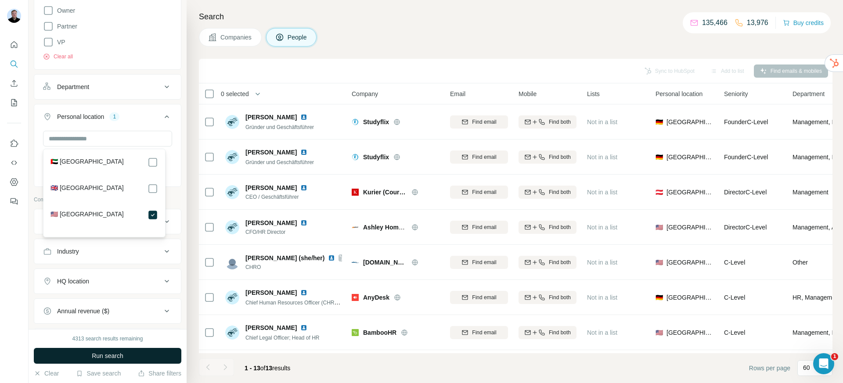
click at [133, 355] on button "Run search" at bounding box center [107, 356] width 147 height 16
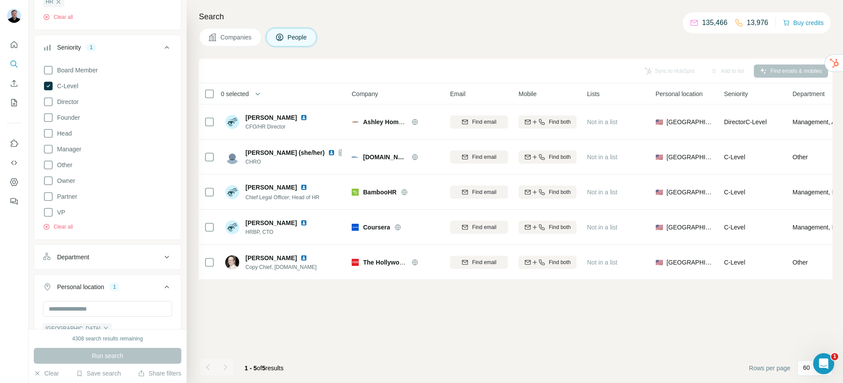
scroll to position [119, 0]
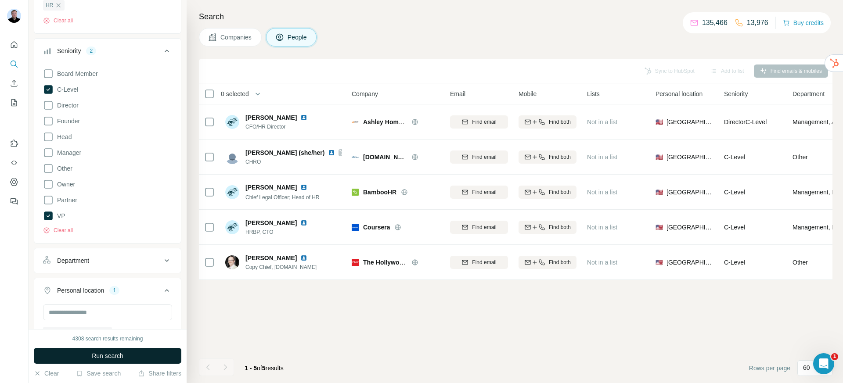
click at [118, 356] on span "Run search" at bounding box center [108, 356] width 32 height 9
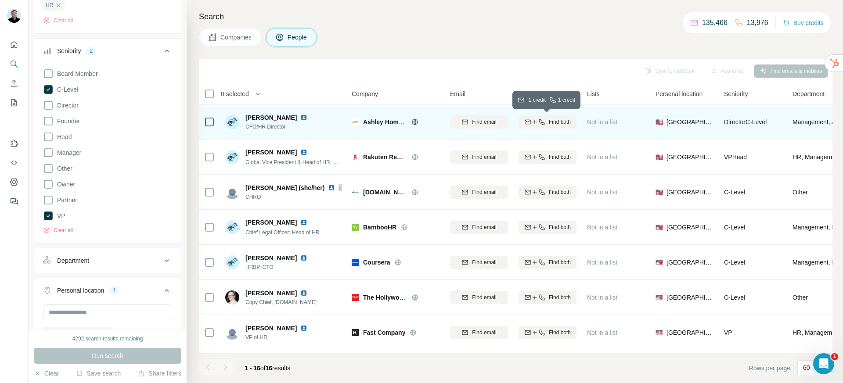
click at [541, 123] on icon "button" at bounding box center [541, 121] width 7 height 7
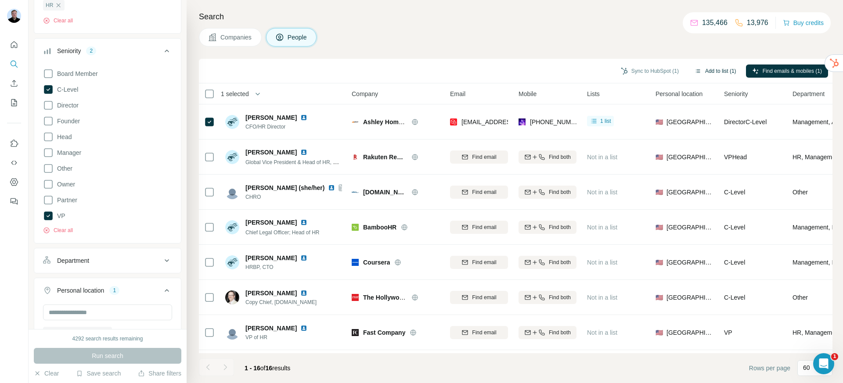
click at [712, 71] on button "Add to list (1)" at bounding box center [715, 71] width 54 height 13
click at [705, 72] on button "Add to list (1)" at bounding box center [715, 71] width 54 height 13
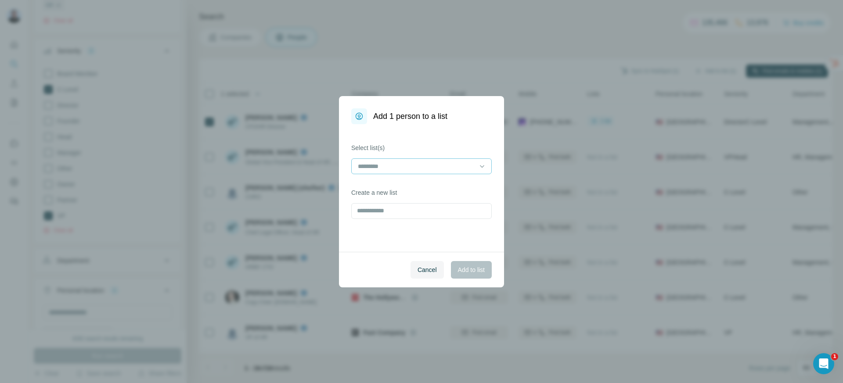
click at [389, 164] on input at bounding box center [416, 166] width 118 height 10
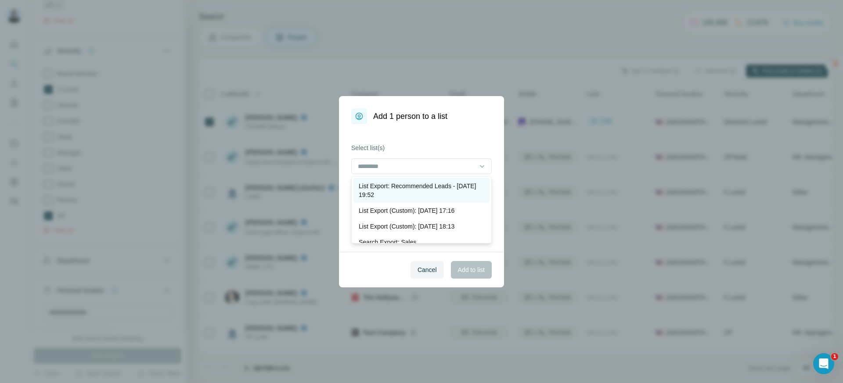
click at [386, 184] on p "List Export: Recommended Leads - 22/09/2025 19:52" at bounding box center [422, 191] width 126 height 18
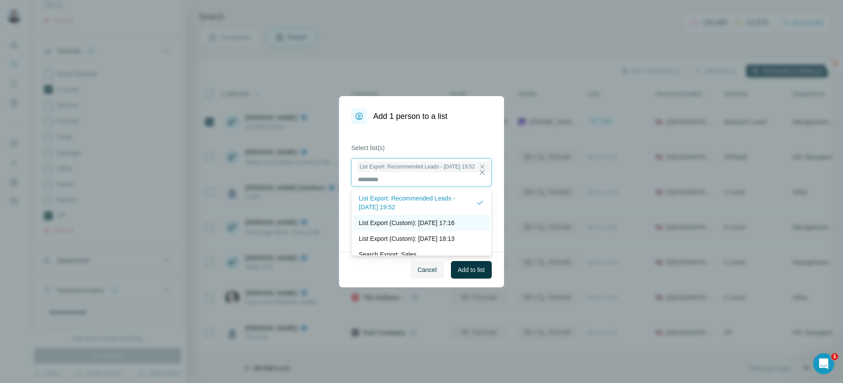
scroll to position [1, 0]
click at [463, 269] on span "Add to list" at bounding box center [471, 270] width 27 height 9
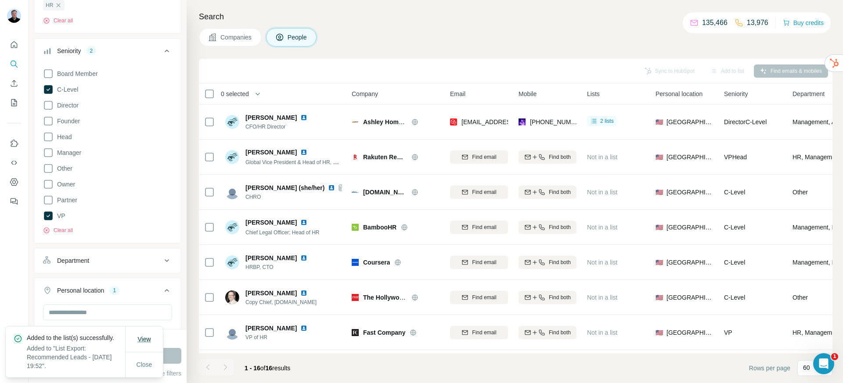
click at [140, 337] on button "View" at bounding box center [143, 339] width 25 height 16
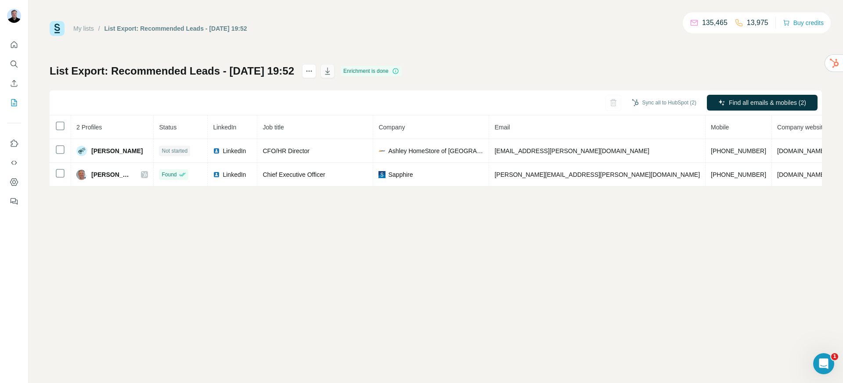
click at [330, 71] on icon "button" at bounding box center [327, 72] width 4 height 3
